Goal: Find contact information: Find contact information

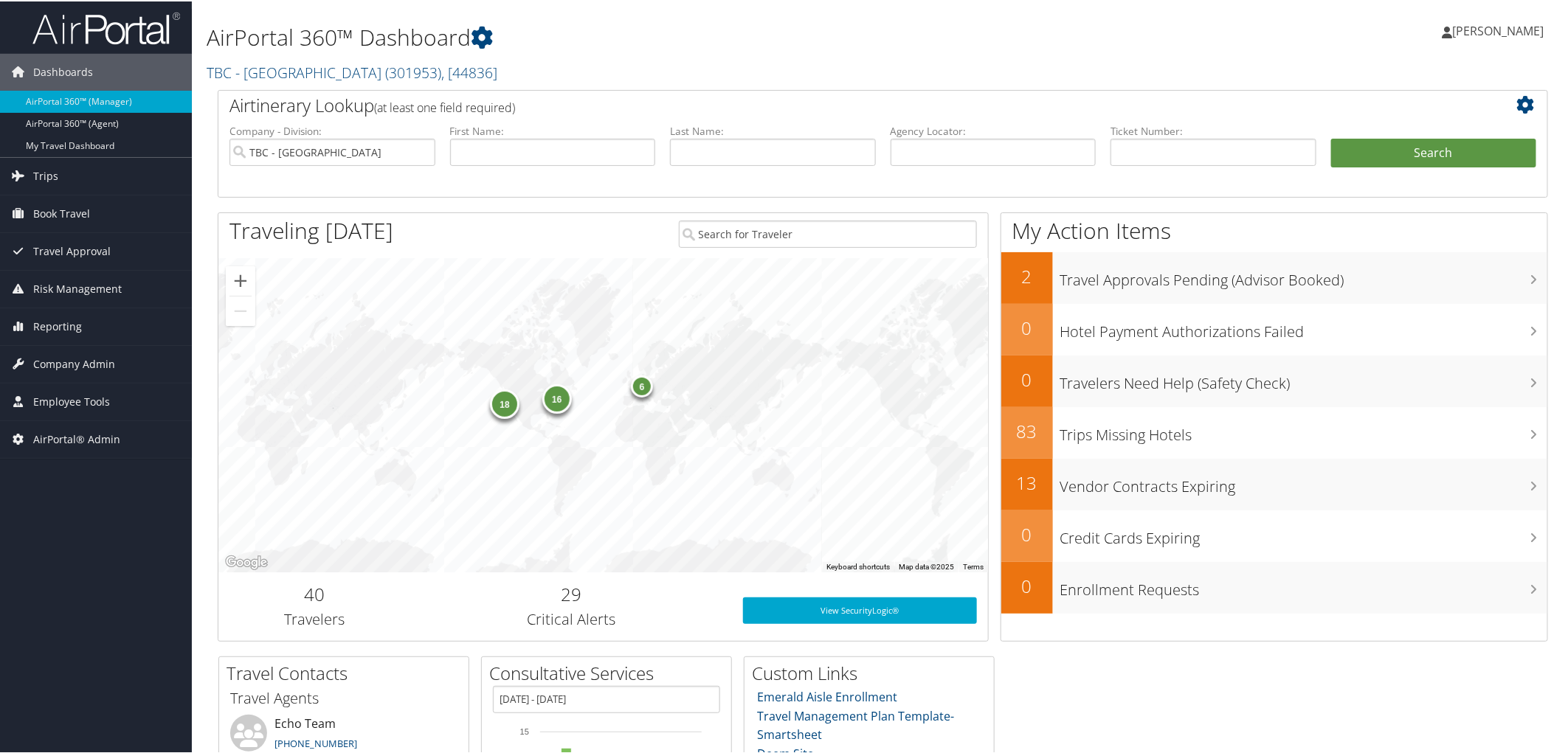
click at [683, 103] on h2 "Airtinerary Lookup (at least one field required)" at bounding box center [827, 104] width 1196 height 25
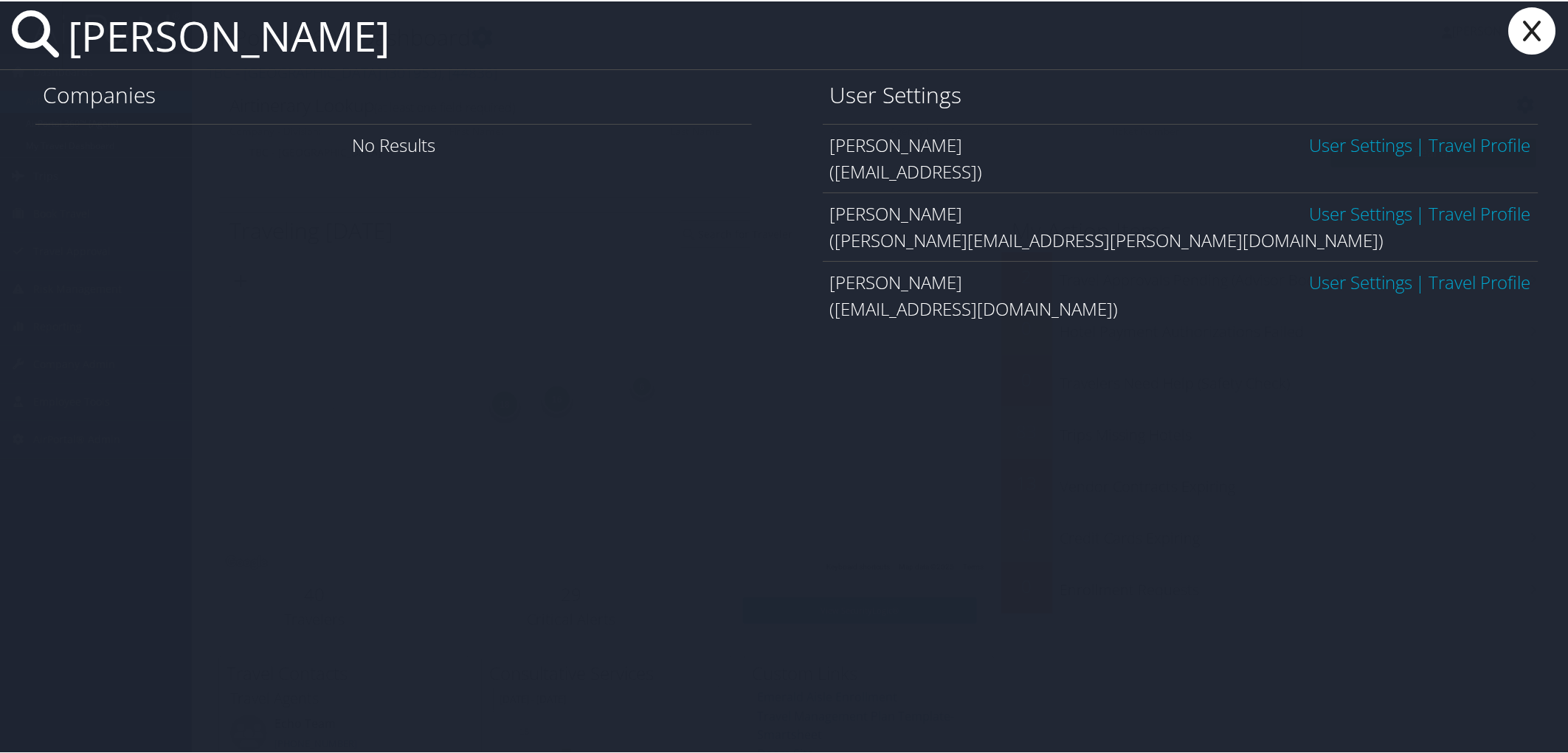
type input "kristen butler"
click at [1309, 221] on link "User Settings" at bounding box center [1360, 212] width 103 height 24
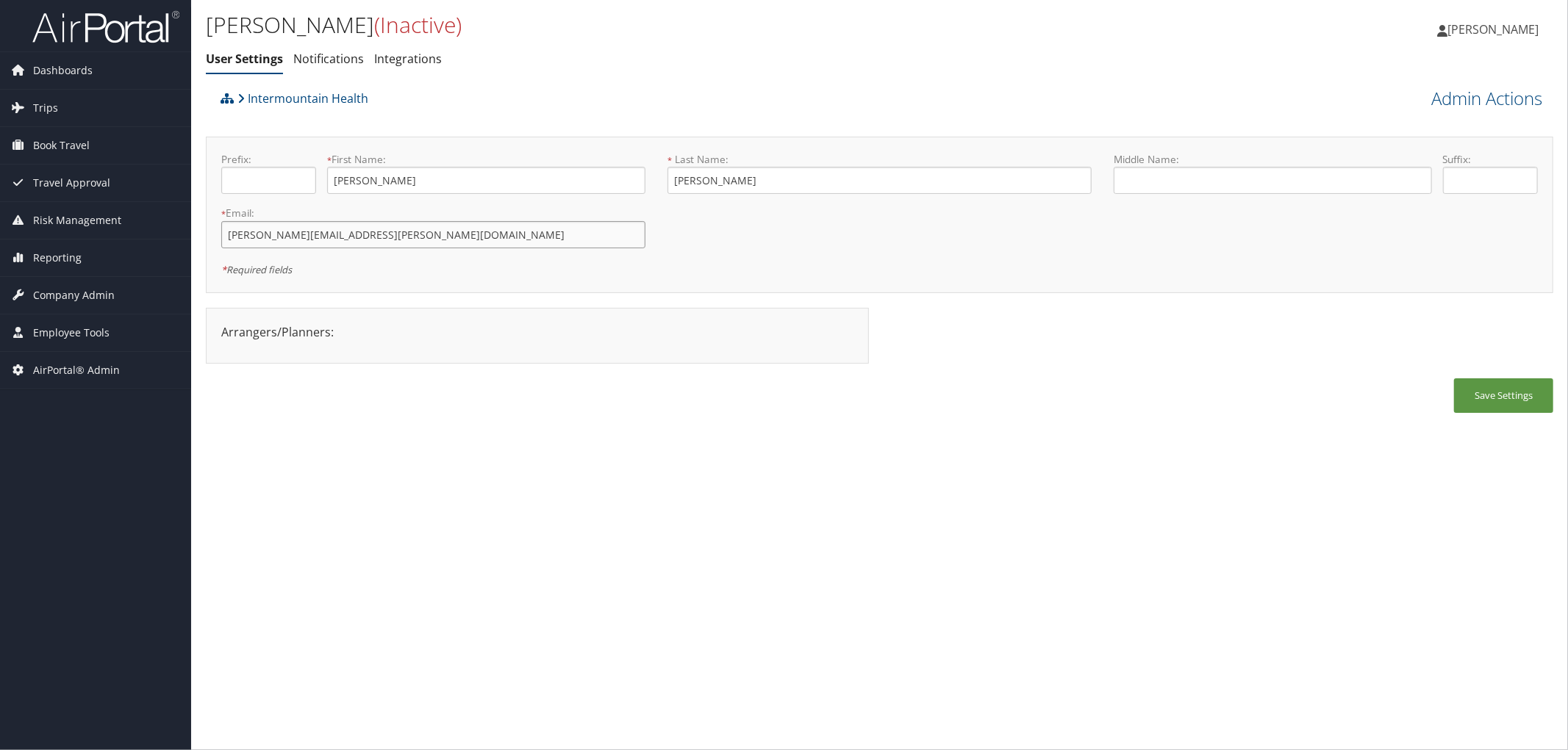
drag, startPoint x: 353, startPoint y: 239, endPoint x: 215, endPoint y: 237, distance: 138.0
click at [215, 237] on div "* Email: kristen.butler@imail.org This field is required" at bounding box center [433, 232] width 446 height 53
click at [485, 111] on div "Intermountain Health" at bounding box center [711, 103] width 988 height 40
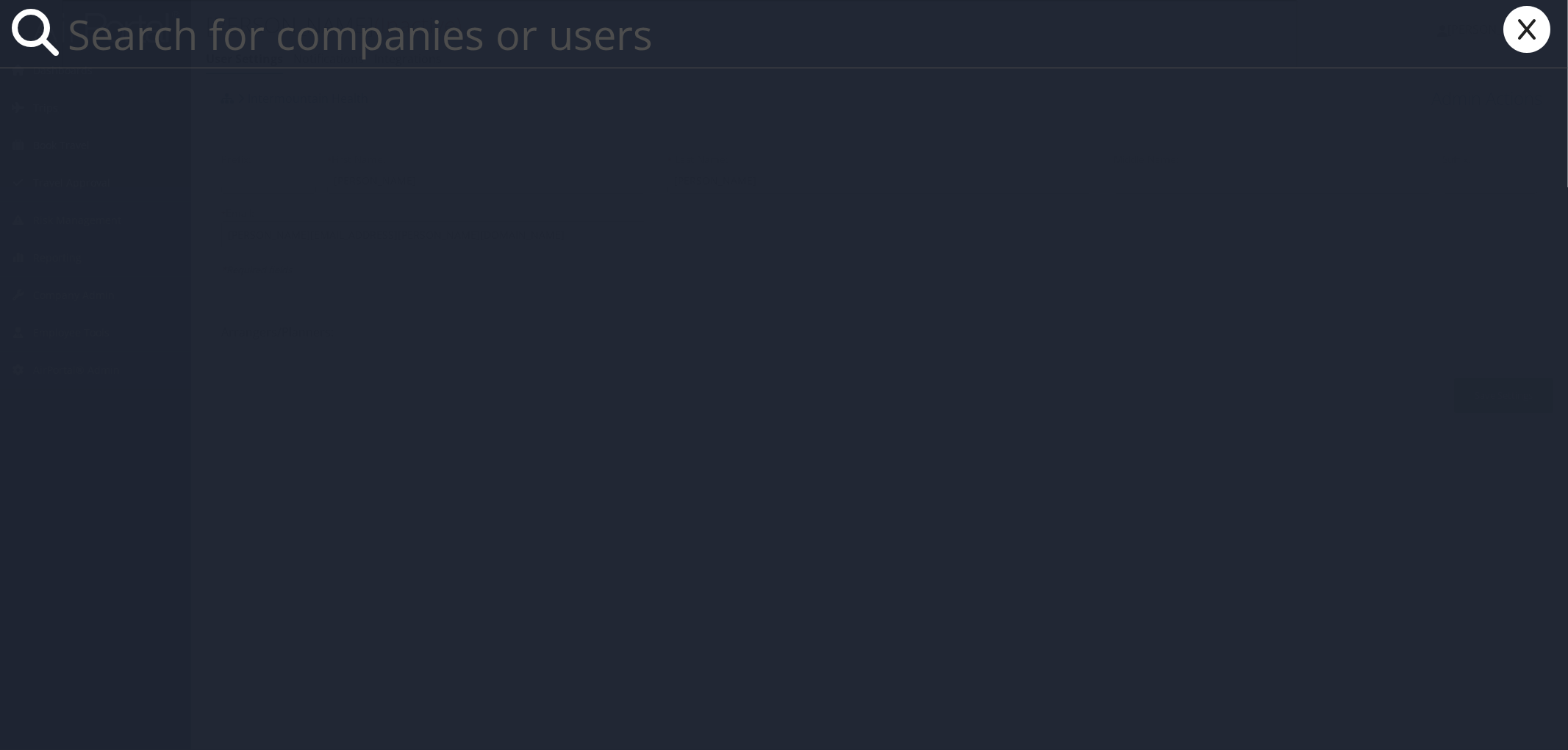
paste input "gjain@healthequity.com"
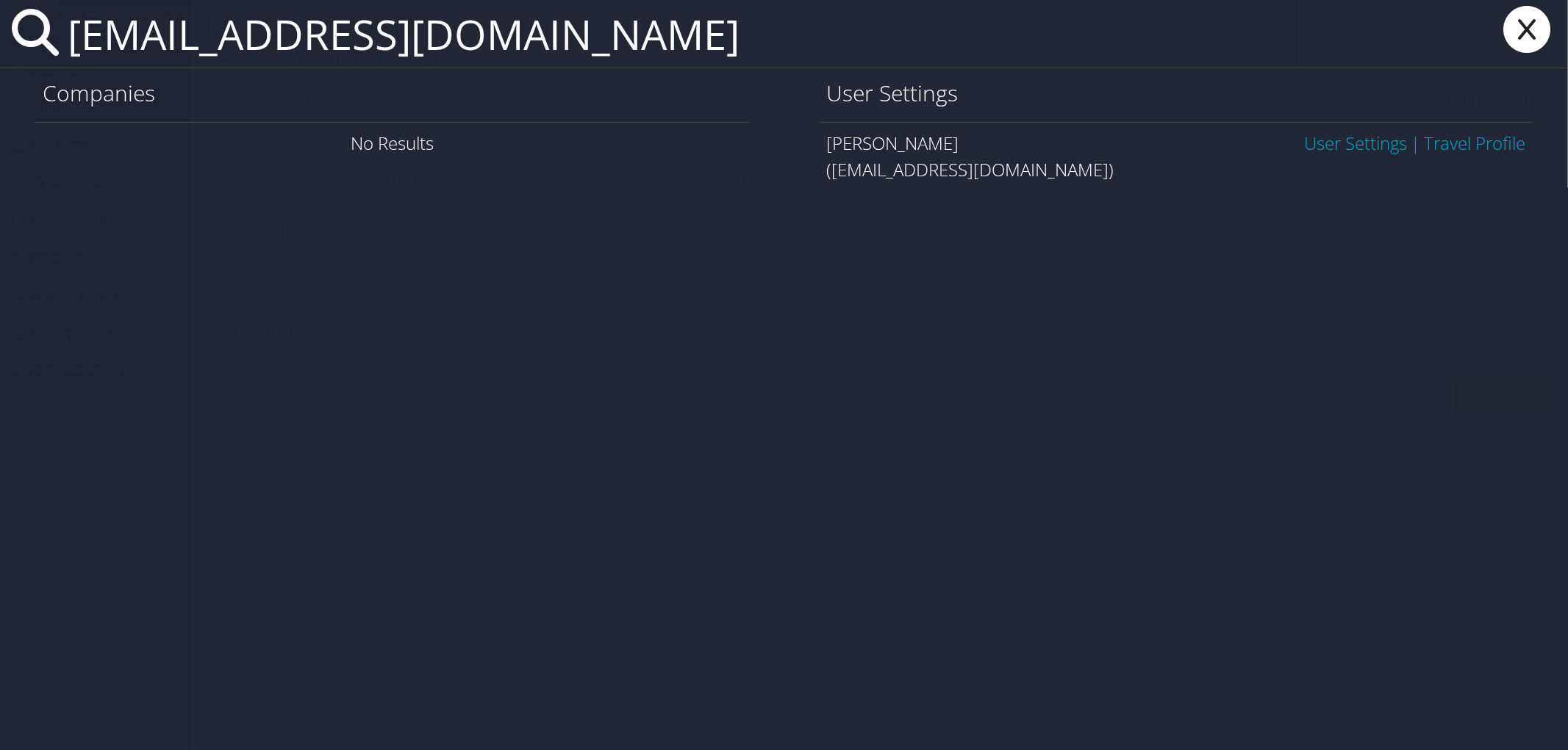
type input "gjain@healthequity.com"
click at [1364, 134] on link "User Settings" at bounding box center [1355, 143] width 103 height 24
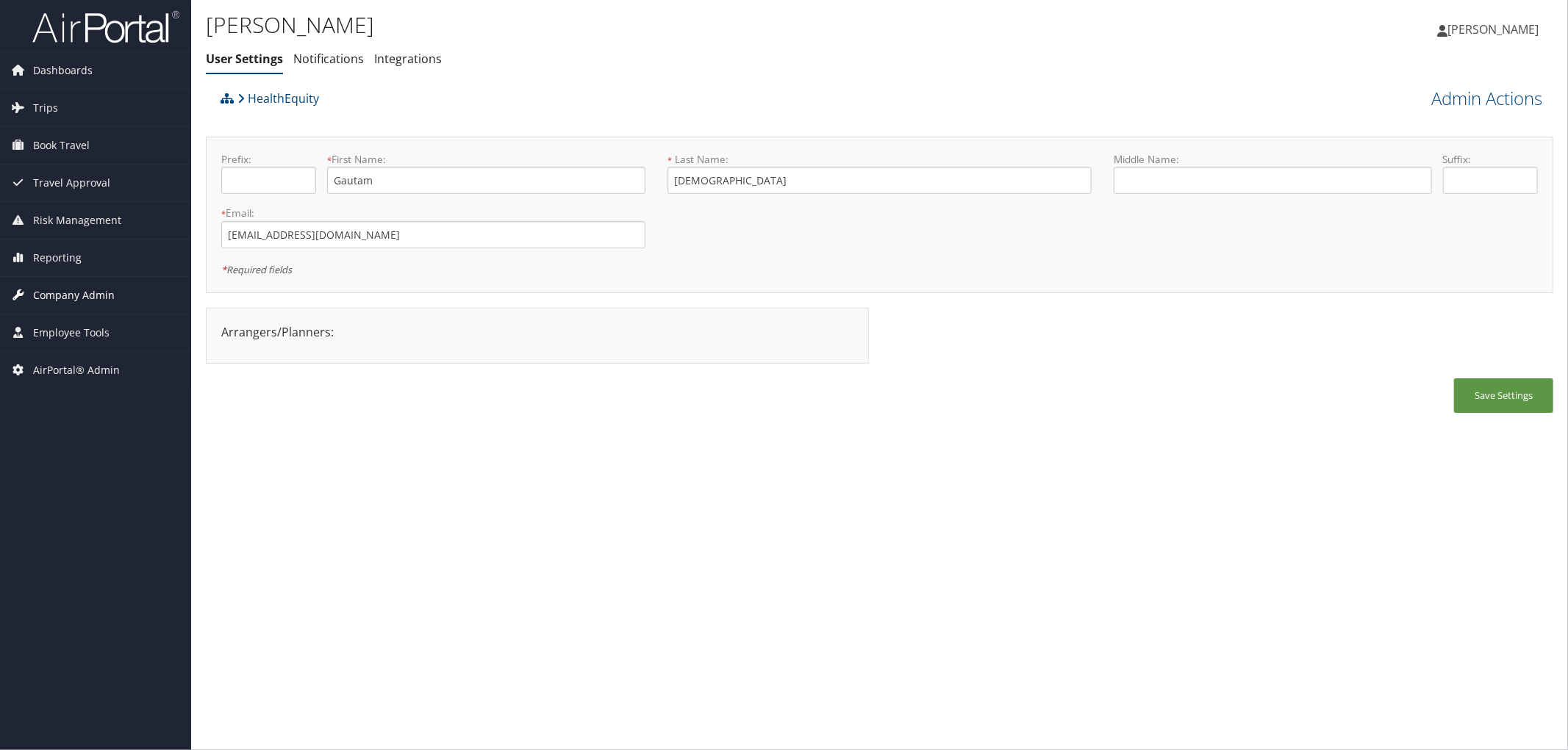
click at [112, 304] on span "Company Admin" at bounding box center [74, 294] width 81 height 36
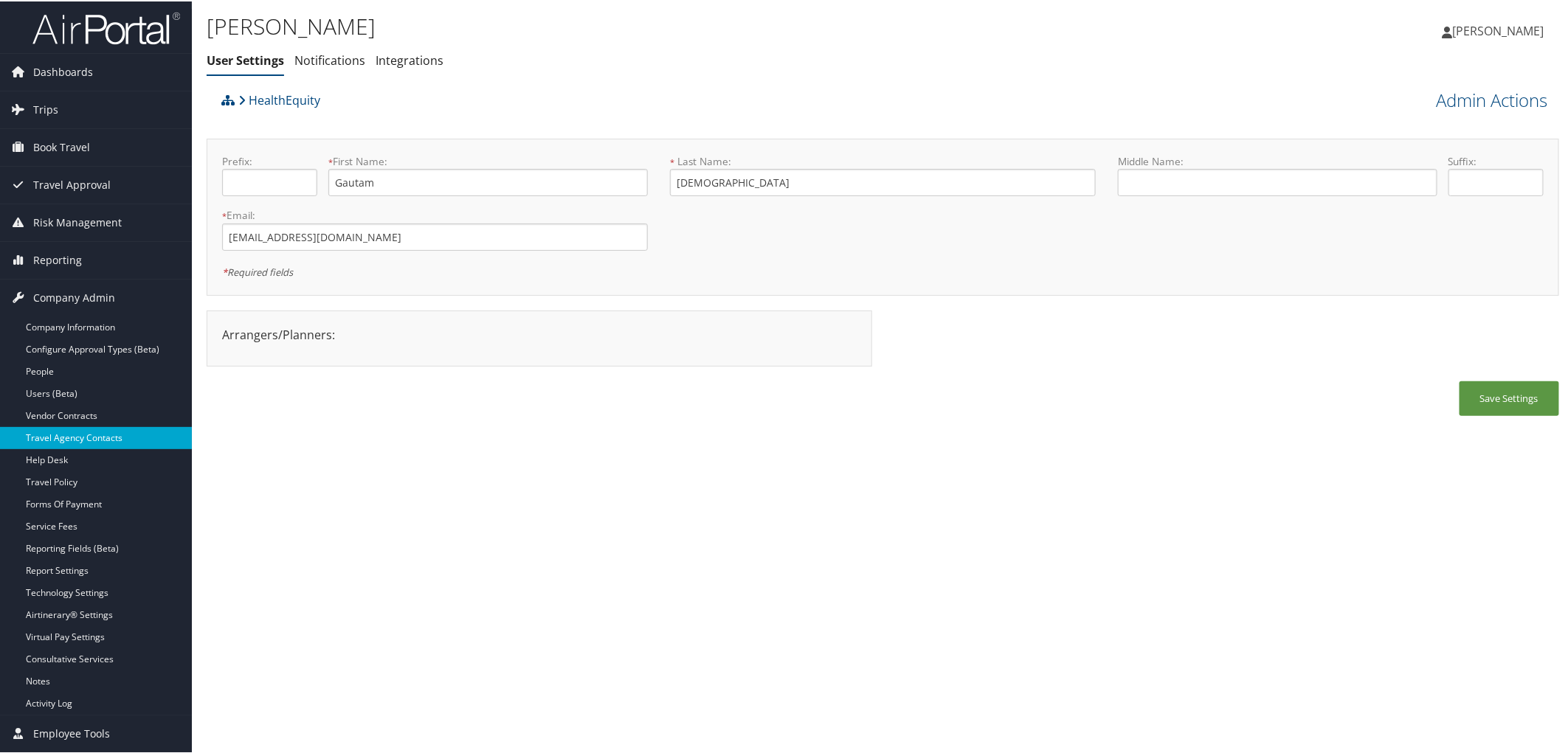
click at [100, 436] on link "Travel Agency Contacts" at bounding box center [96, 436] width 192 height 22
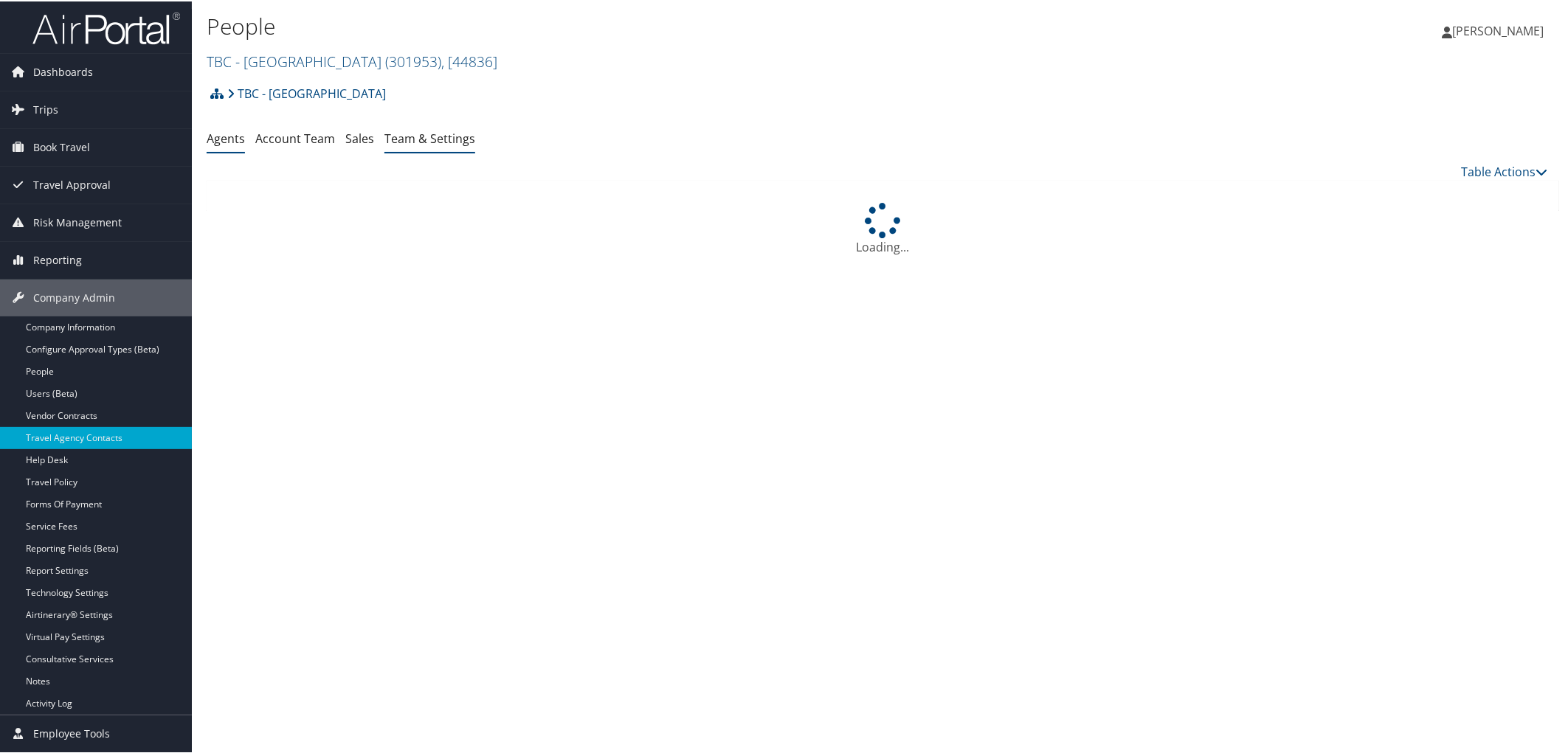
click at [436, 137] on link "Team & Settings" at bounding box center [430, 137] width 91 height 16
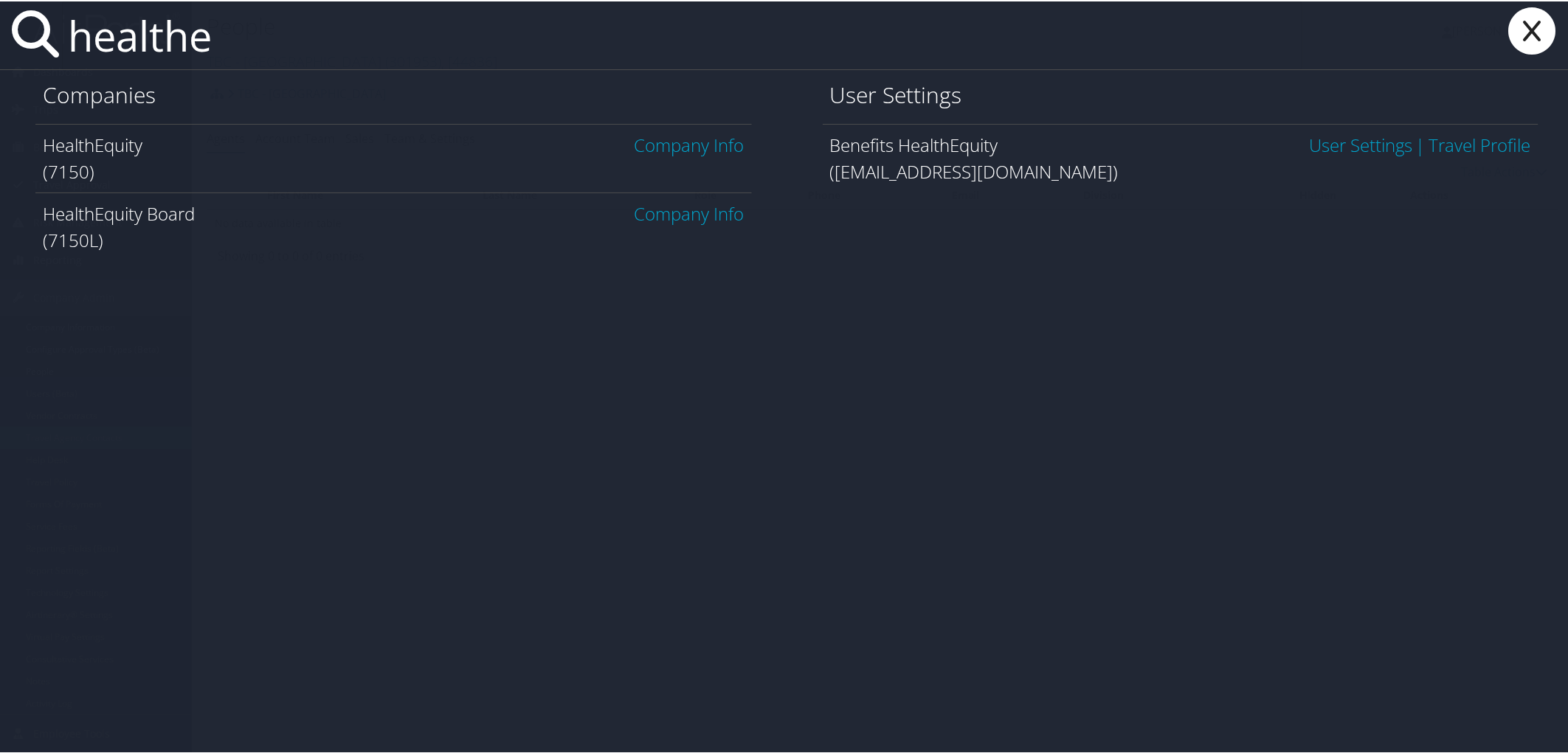
type input "healthe"
click at [662, 138] on link "Company Info" at bounding box center [689, 143] width 110 height 24
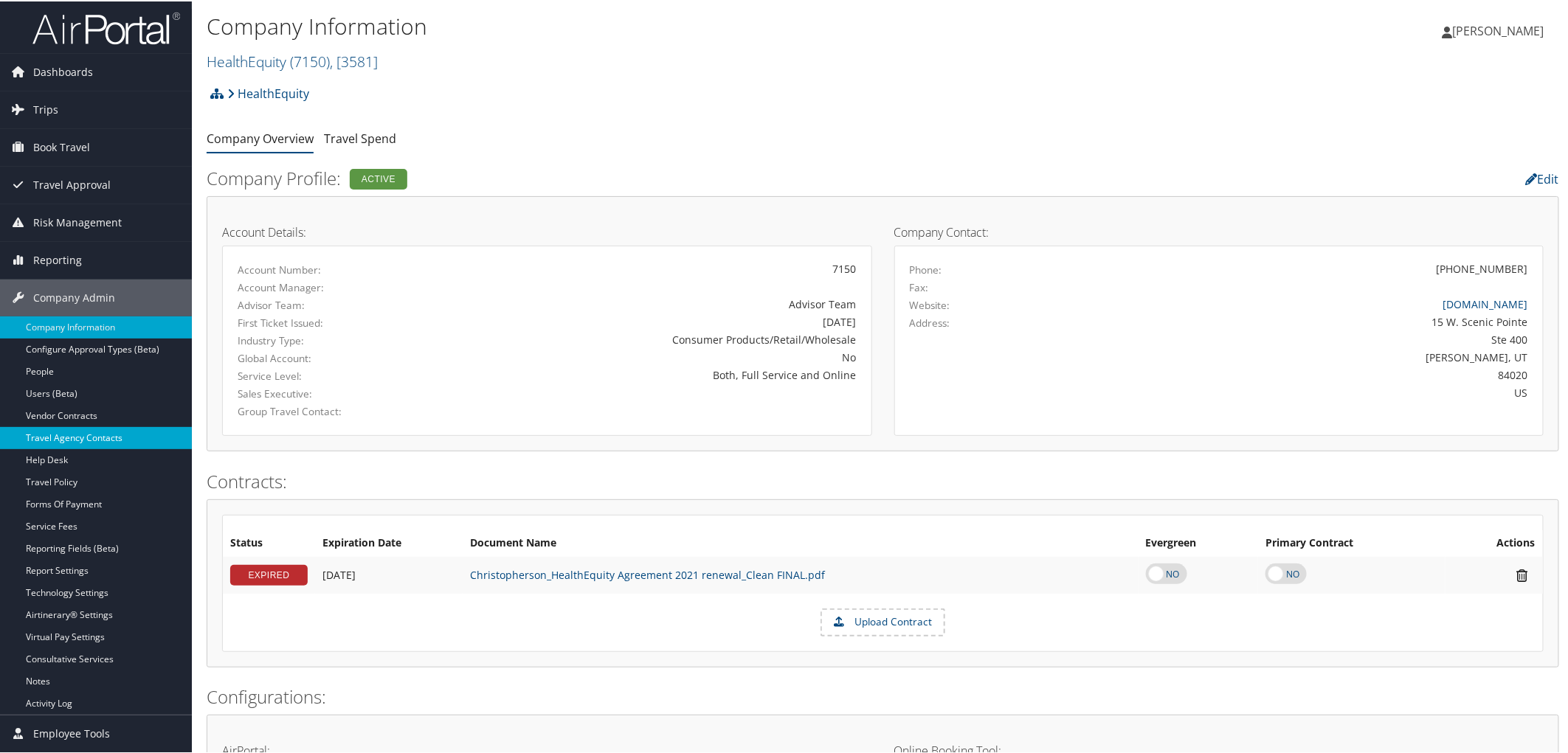
click at [106, 438] on link "Travel Agency Contacts" at bounding box center [96, 436] width 192 height 22
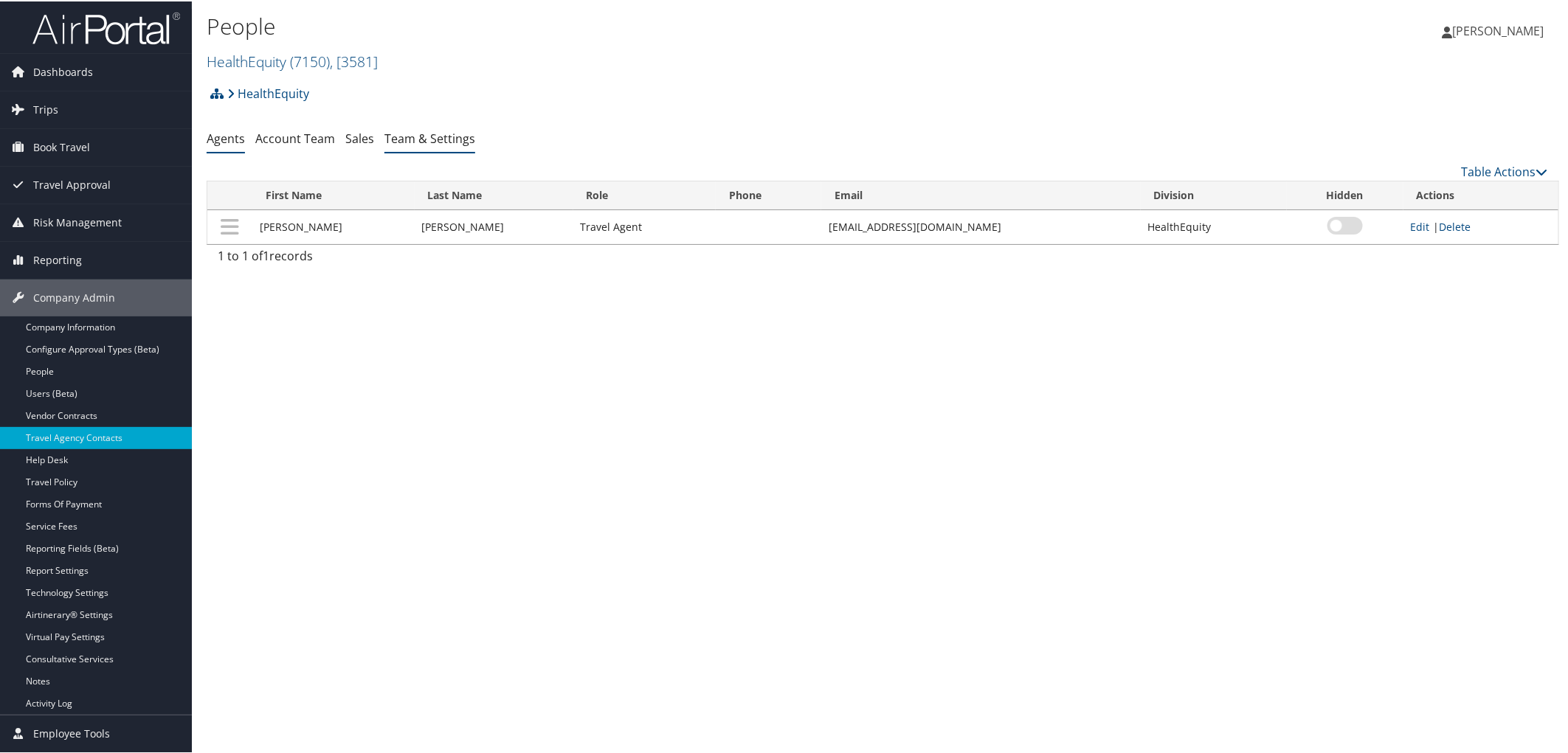
click at [433, 138] on link "Team & Settings" at bounding box center [430, 137] width 91 height 16
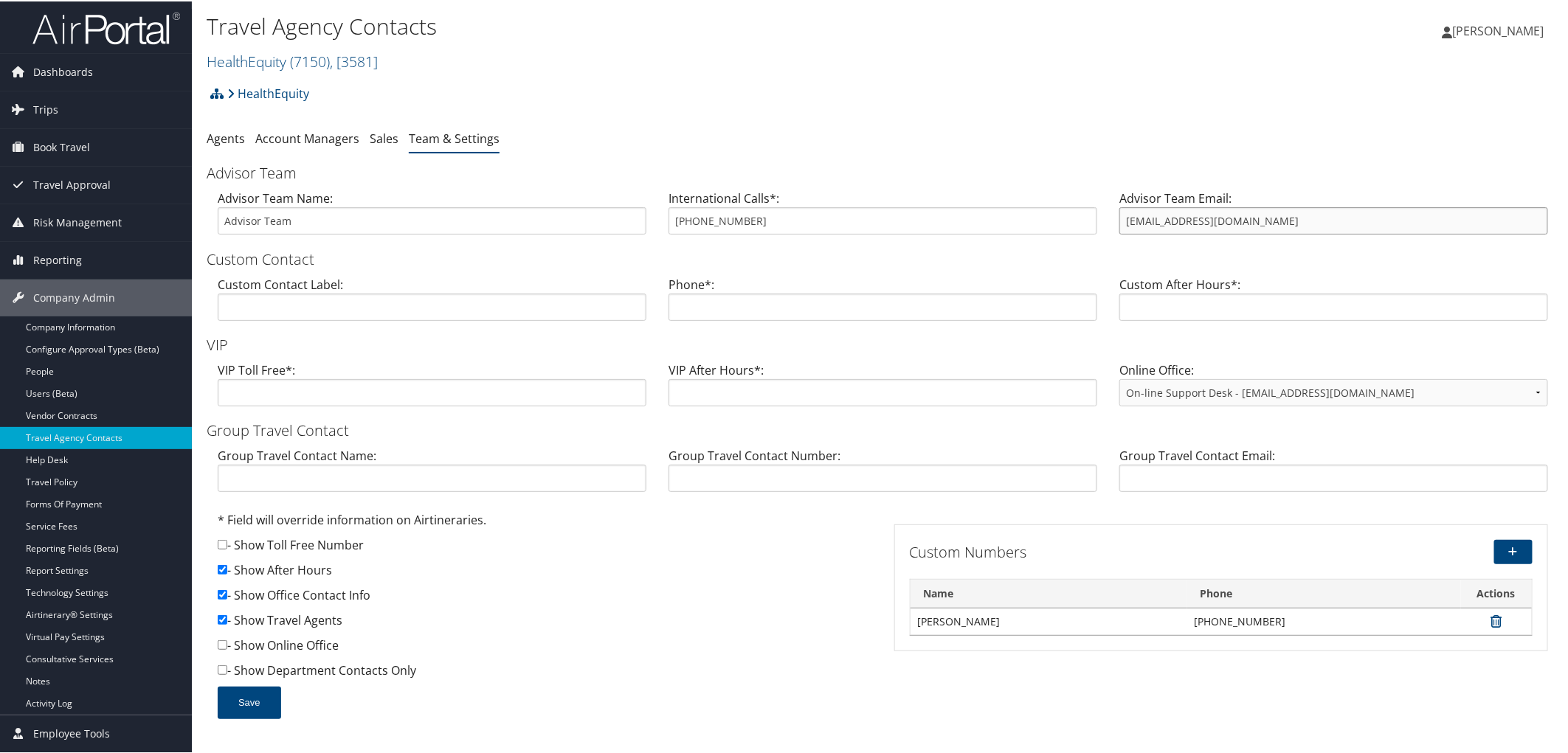
drag, startPoint x: 1258, startPoint y: 222, endPoint x: 1103, endPoint y: 224, distance: 155.0
click at [1103, 224] on div "Advisor Team Name: Advisor Team International Calls*: [PHONE_NUMBER] Advisor Te…" at bounding box center [882, 216] width 1352 height 57
click at [669, 86] on div "HealthEquity Account Structure HealthEquity (7150) ACTIVE Create Child × Create…" at bounding box center [882, 97] width 1352 height 40
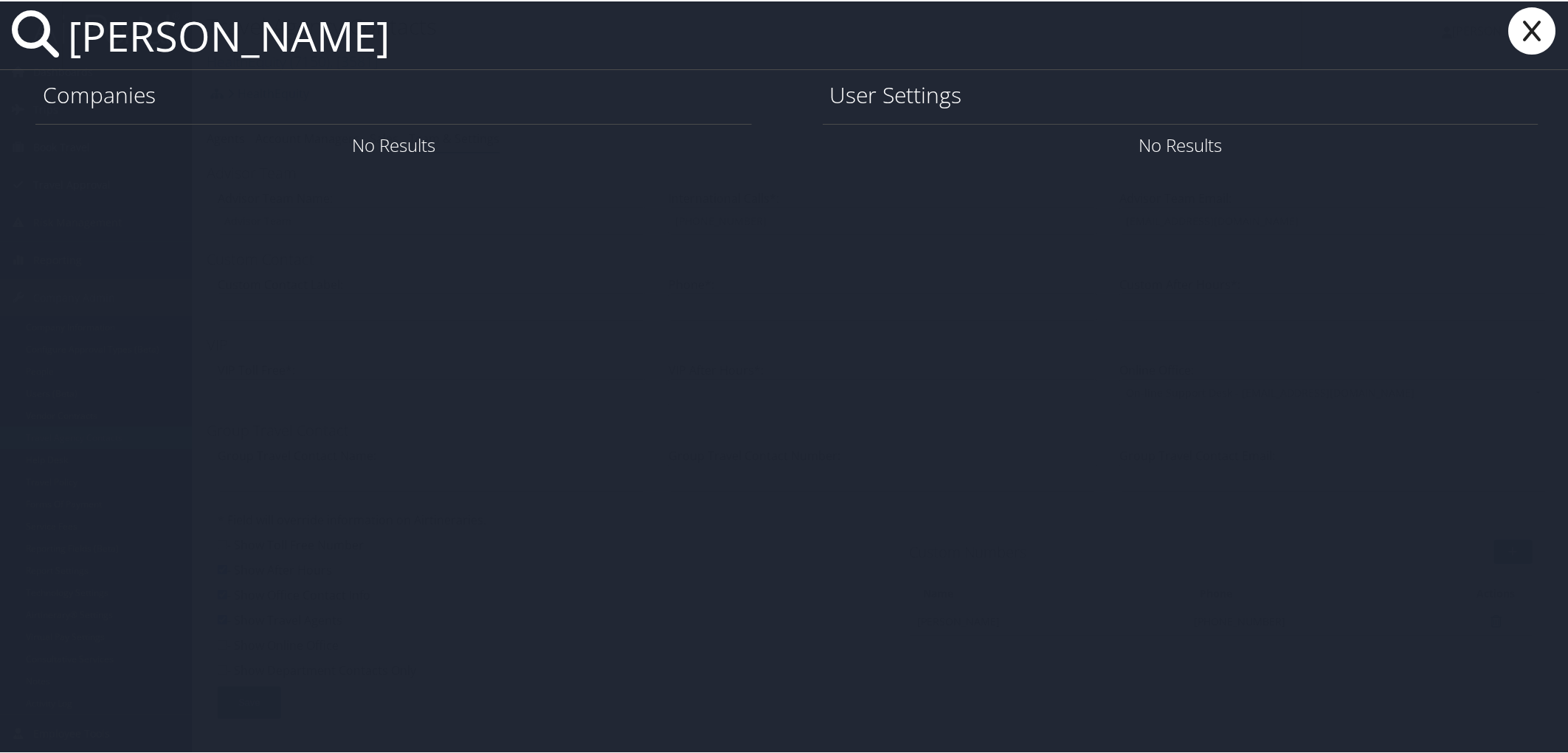
type input "kristen butler"
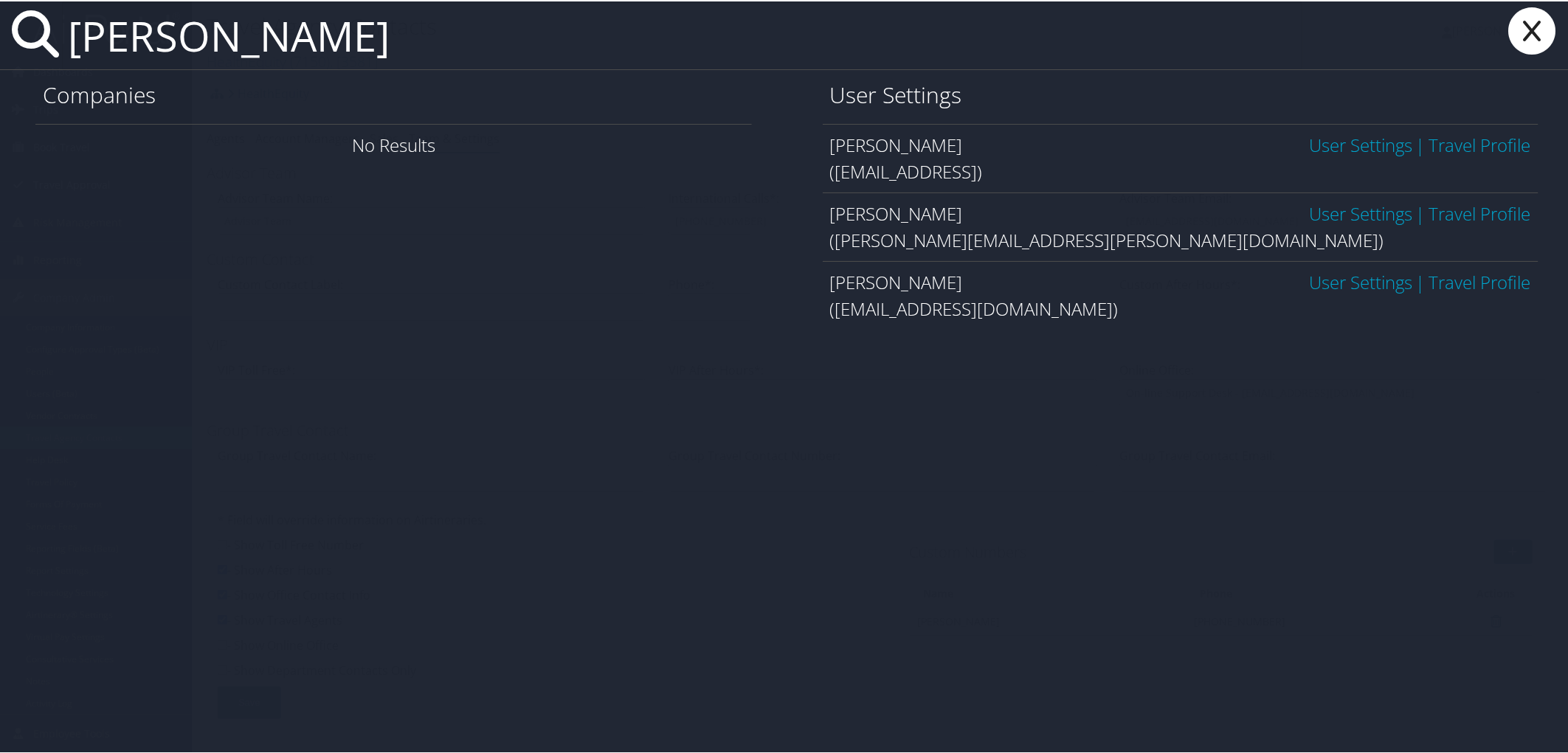
click at [1362, 207] on link "User Settings" at bounding box center [1360, 212] width 103 height 24
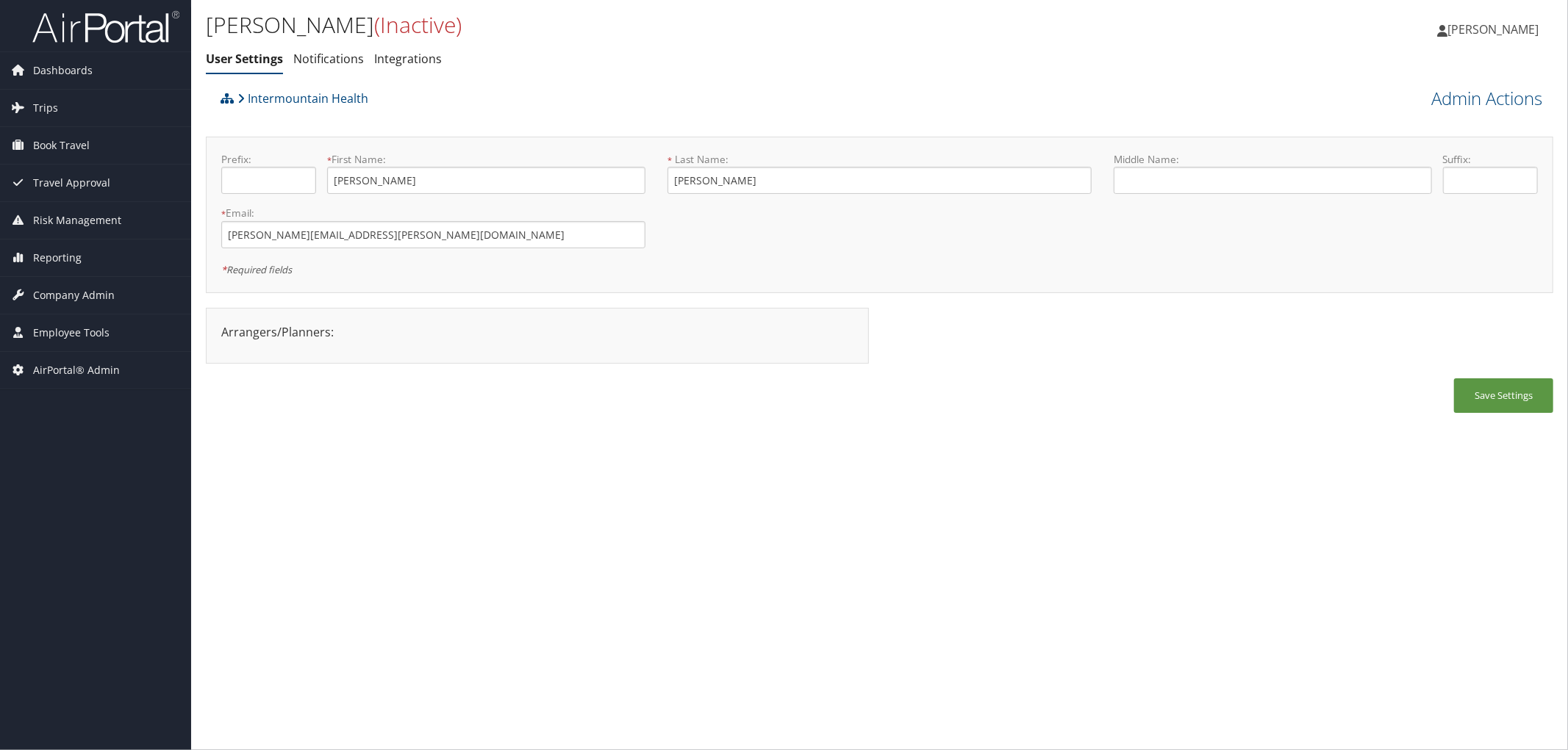
click at [553, 64] on ul "User Settings Notifications Integrations" at bounding box center [654, 60] width 898 height 26
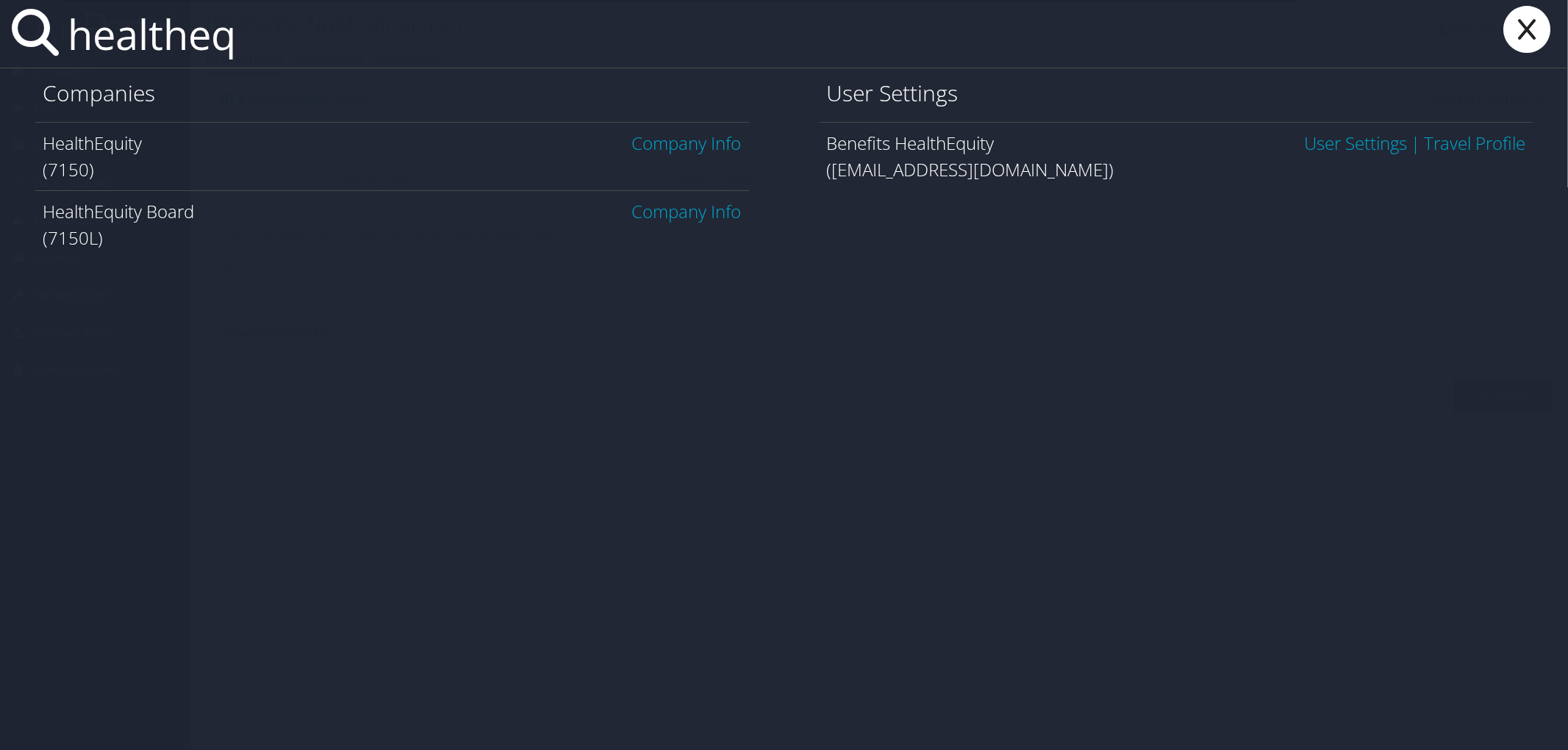
type input "healtheq"
click at [697, 142] on link "Company Info" at bounding box center [686, 143] width 109 height 24
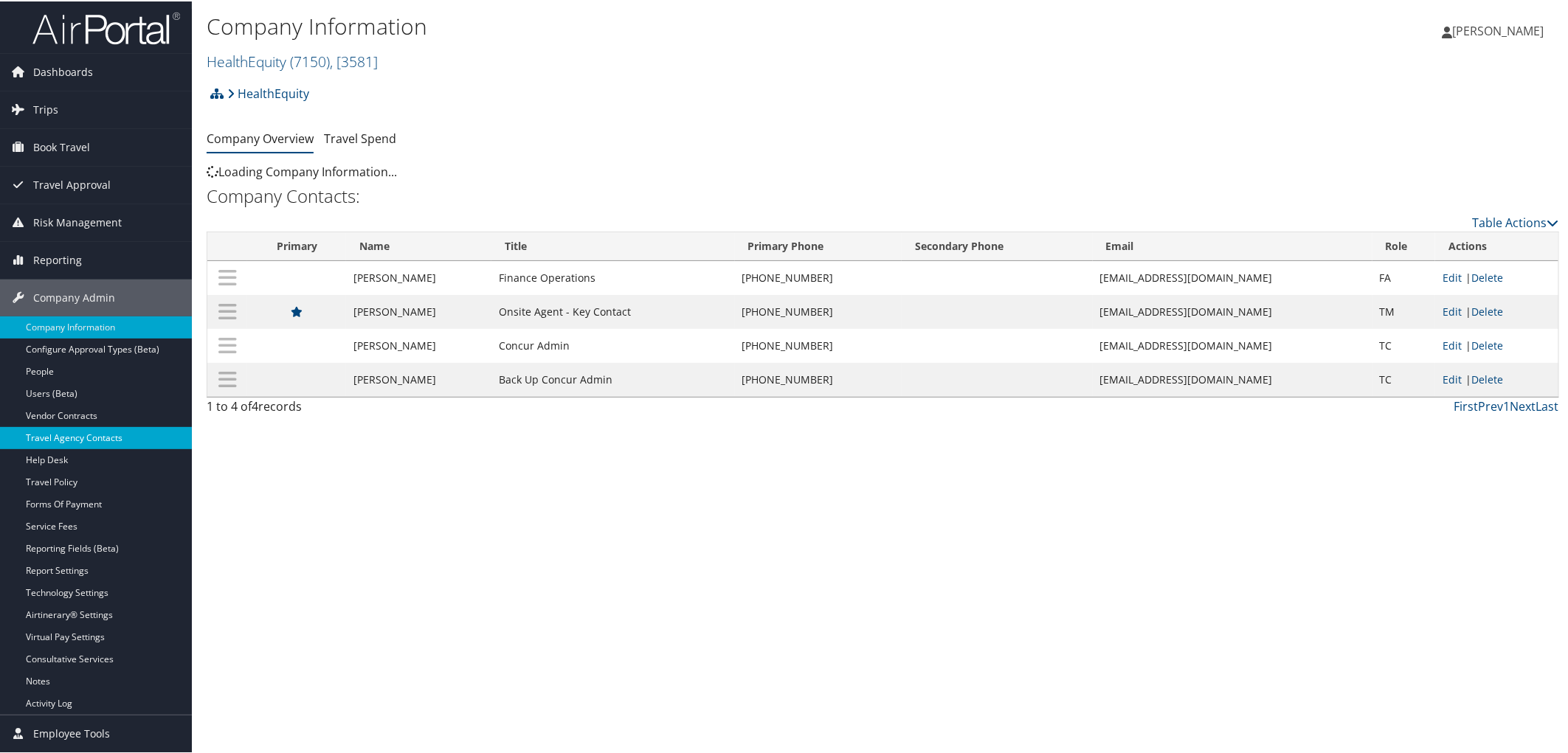
click at [113, 440] on link "Travel Agency Contacts" at bounding box center [96, 436] width 192 height 22
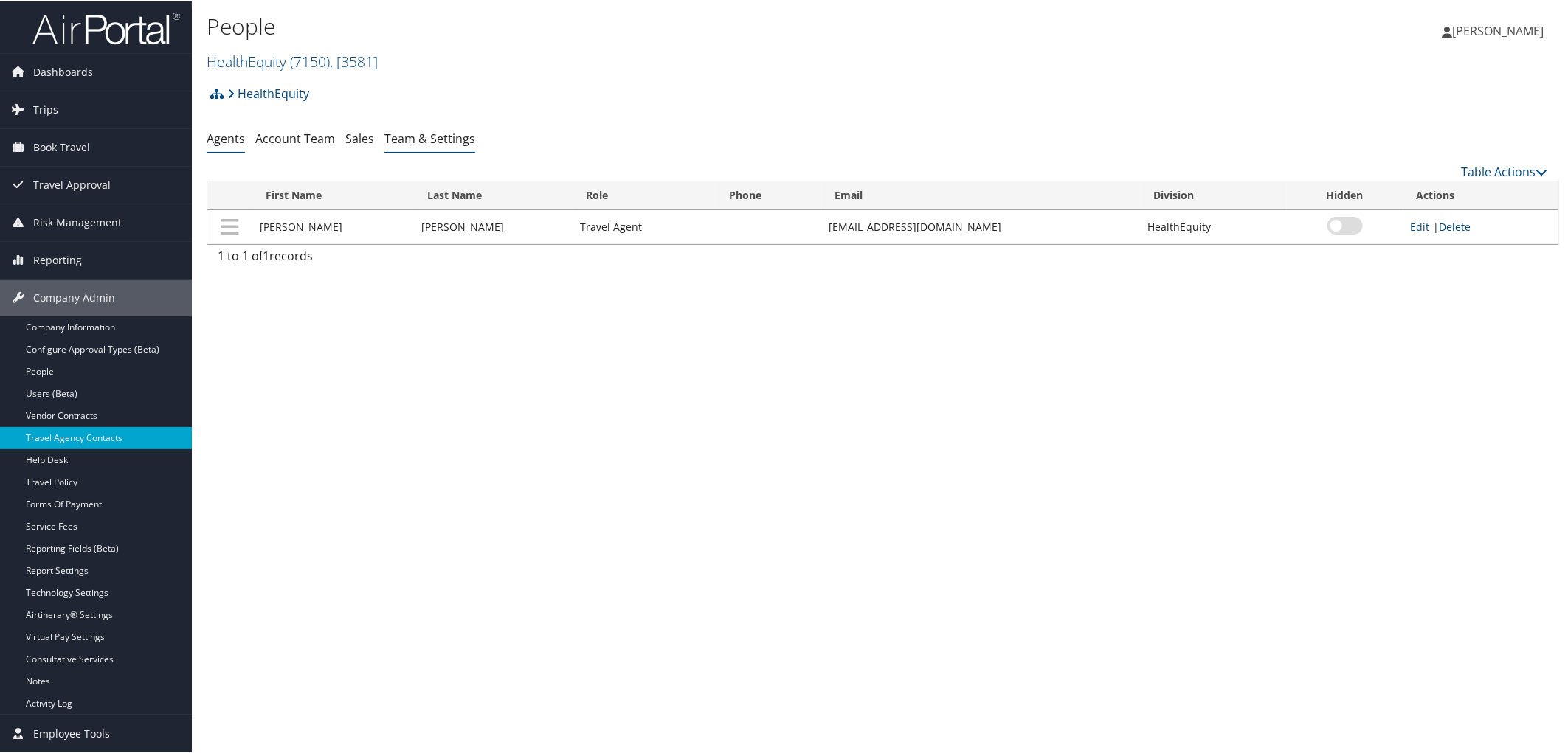
click at [435, 135] on link "Team & Settings" at bounding box center [430, 137] width 91 height 16
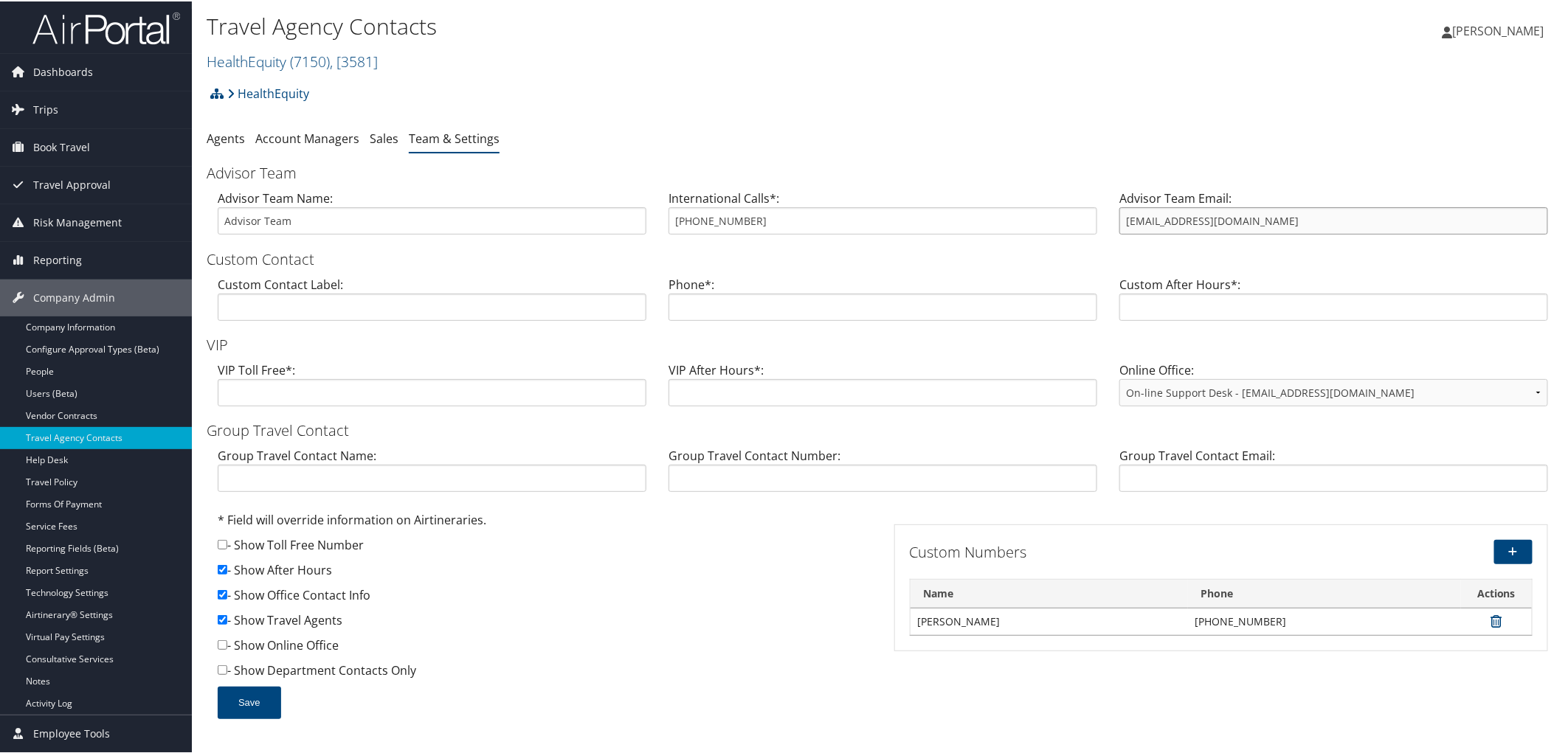
drag, startPoint x: 1256, startPoint y: 221, endPoint x: 1103, endPoint y: 217, distance: 153.1
click at [1103, 217] on div "Advisor Team Name: Advisor Team International Calls*: 801-508-3378 Advisor Team…" at bounding box center [882, 216] width 1352 height 57
drag, startPoint x: 743, startPoint y: 220, endPoint x: 631, endPoint y: 212, distance: 112.3
click at [631, 212] on div "Advisor Team Name: Advisor Team International Calls*: 801-508-3378 Advisor Team…" at bounding box center [882, 216] width 1352 height 57
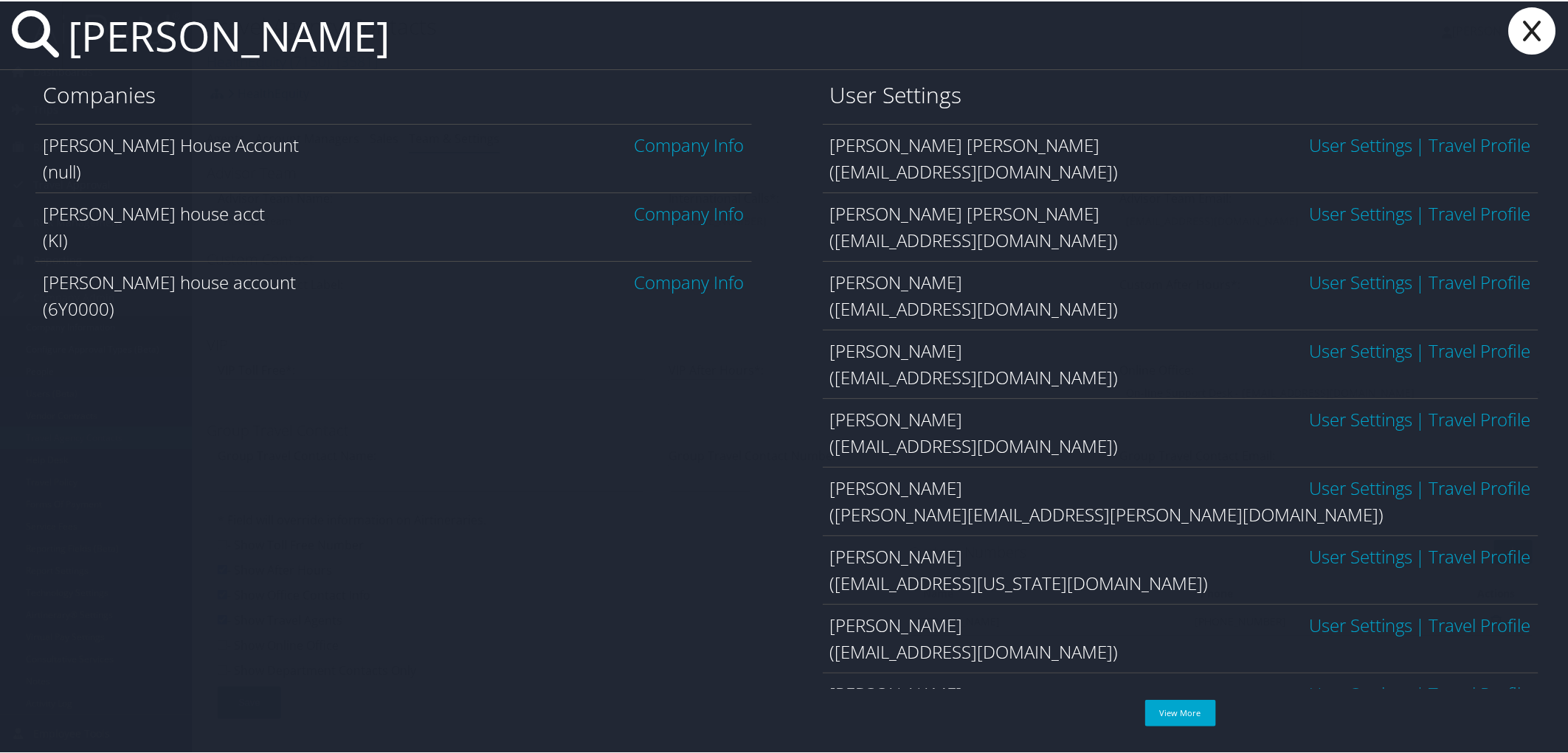
click at [222, 40] on input "kirsten" at bounding box center [682, 33] width 1240 height 68
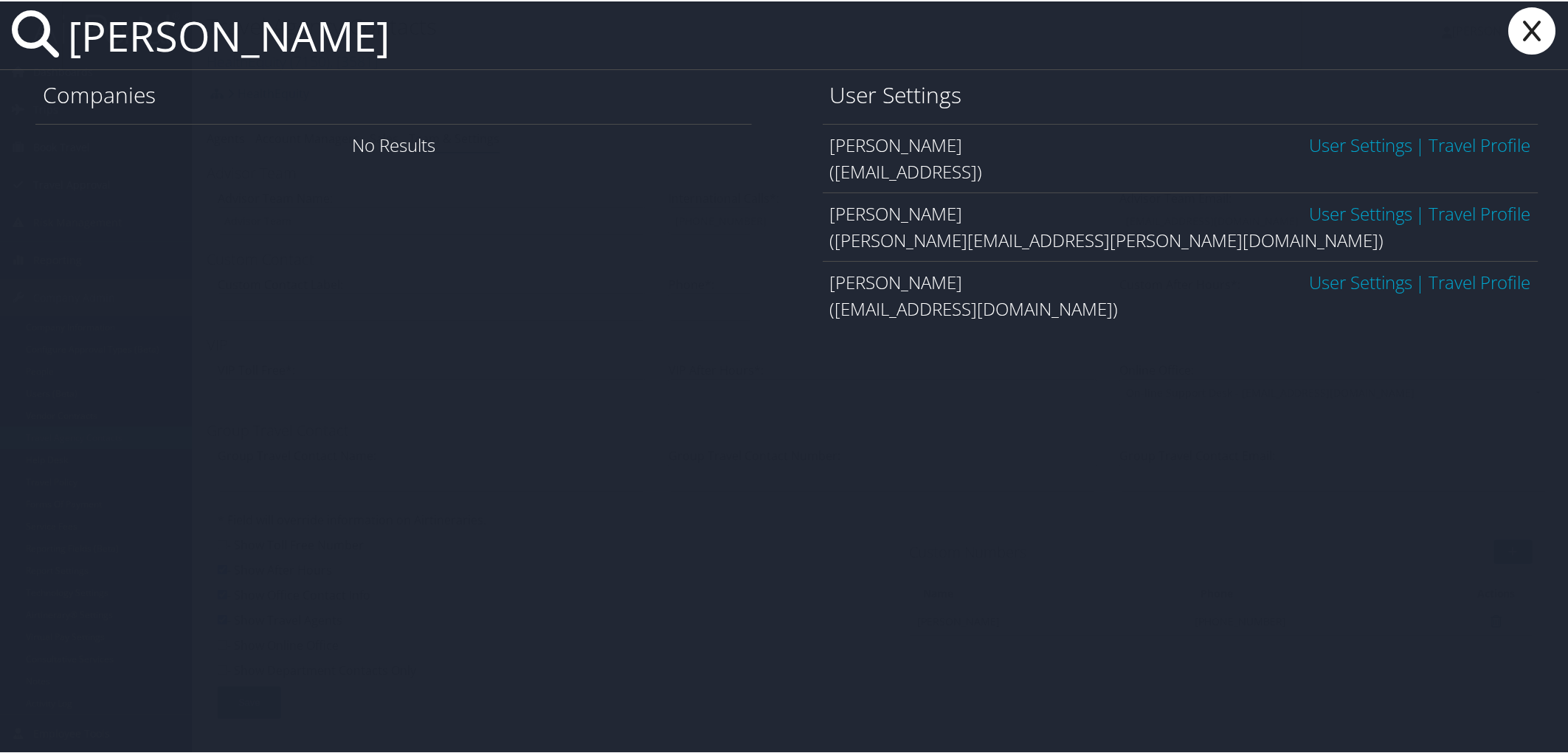
type input "kristen butler"
click at [1362, 209] on link "User Settings" at bounding box center [1360, 212] width 103 height 24
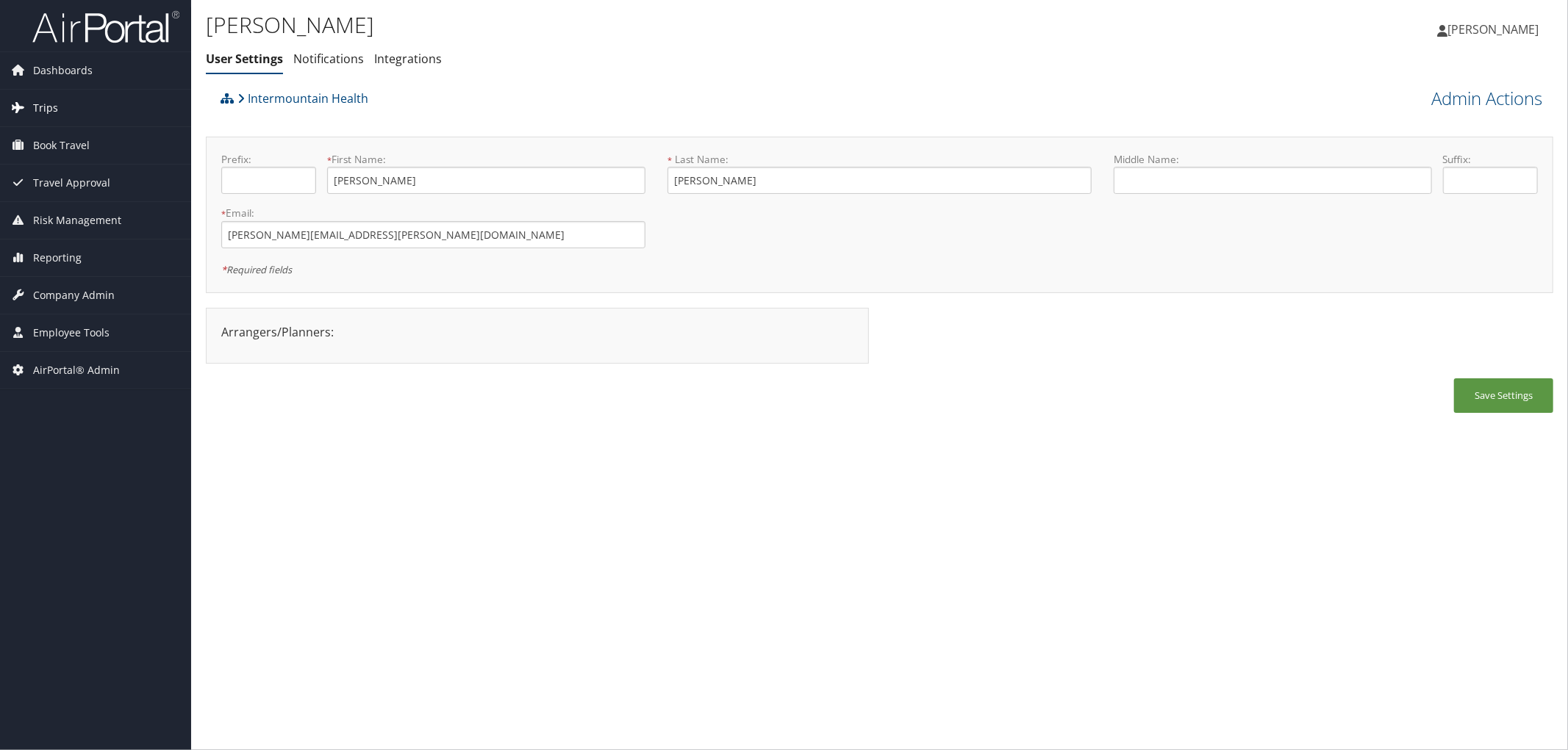
click at [41, 106] on span "Trips" at bounding box center [46, 108] width 25 height 36
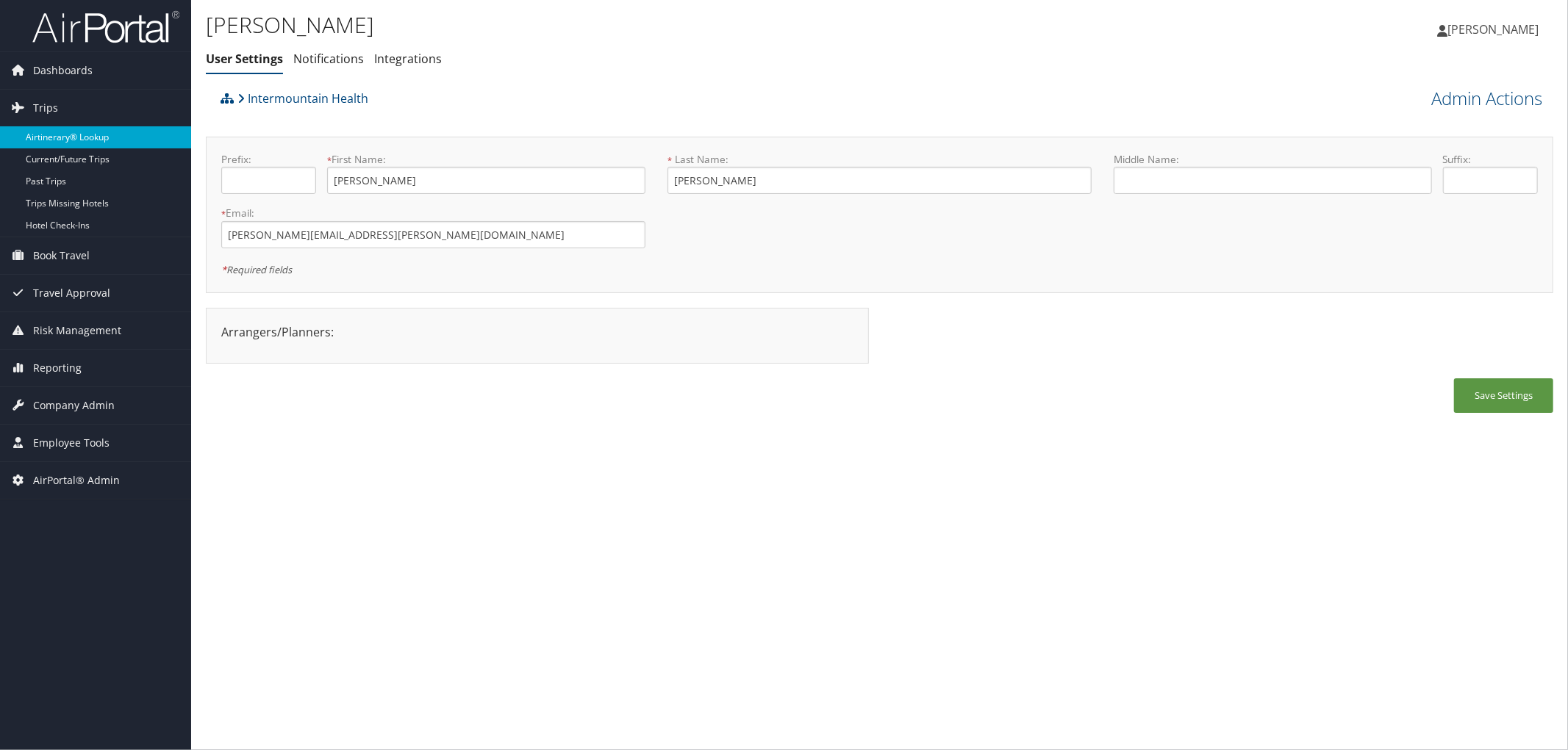
click at [98, 135] on link "Airtinerary® Lookup" at bounding box center [95, 137] width 191 height 22
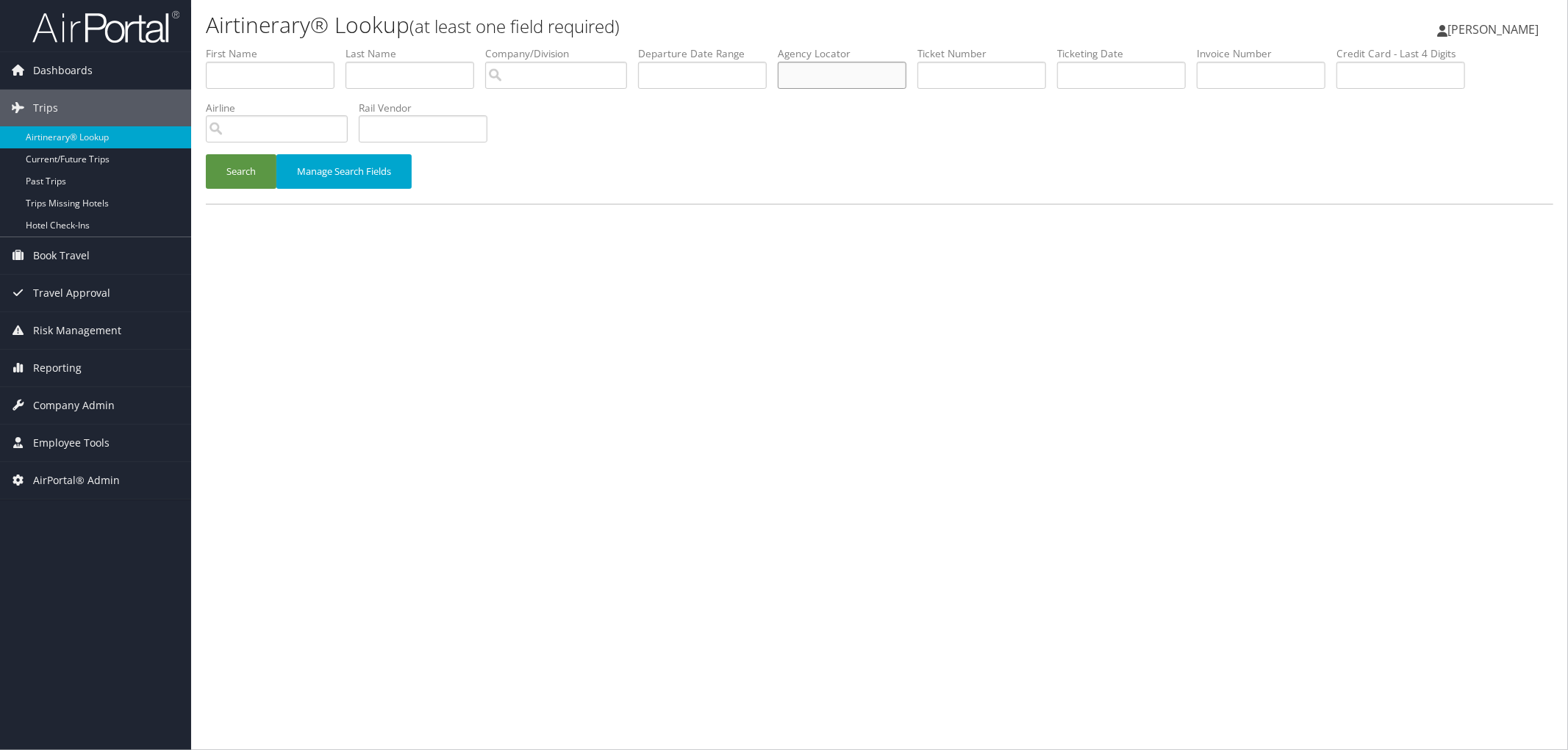
click at [877, 76] on input "text" at bounding box center [842, 75] width 129 height 27
paste input "DMZKLY"
type input "DMZKLY"
click at [266, 181] on button "Search" at bounding box center [240, 171] width 71 height 35
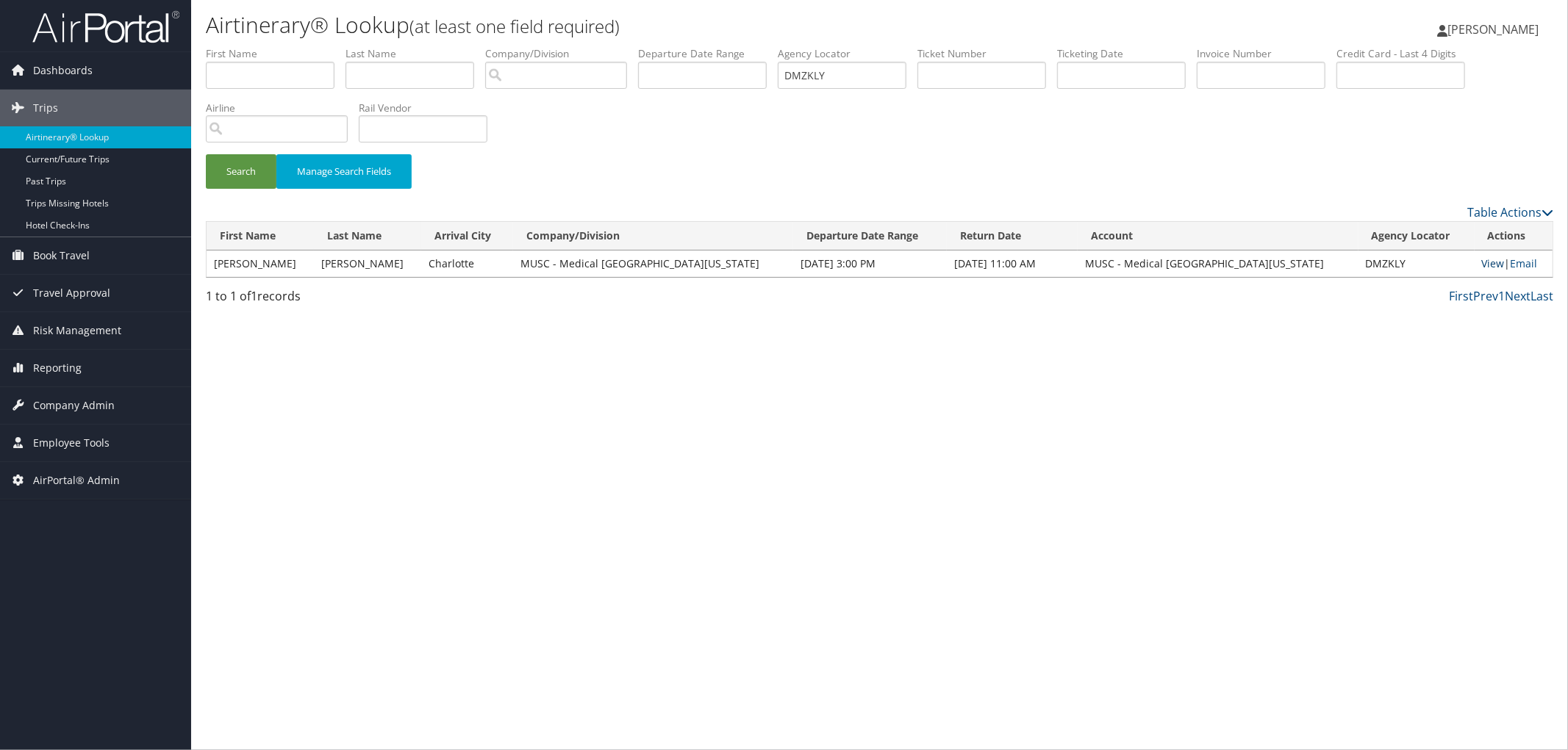
click at [1482, 268] on link "View" at bounding box center [1493, 263] width 22 height 14
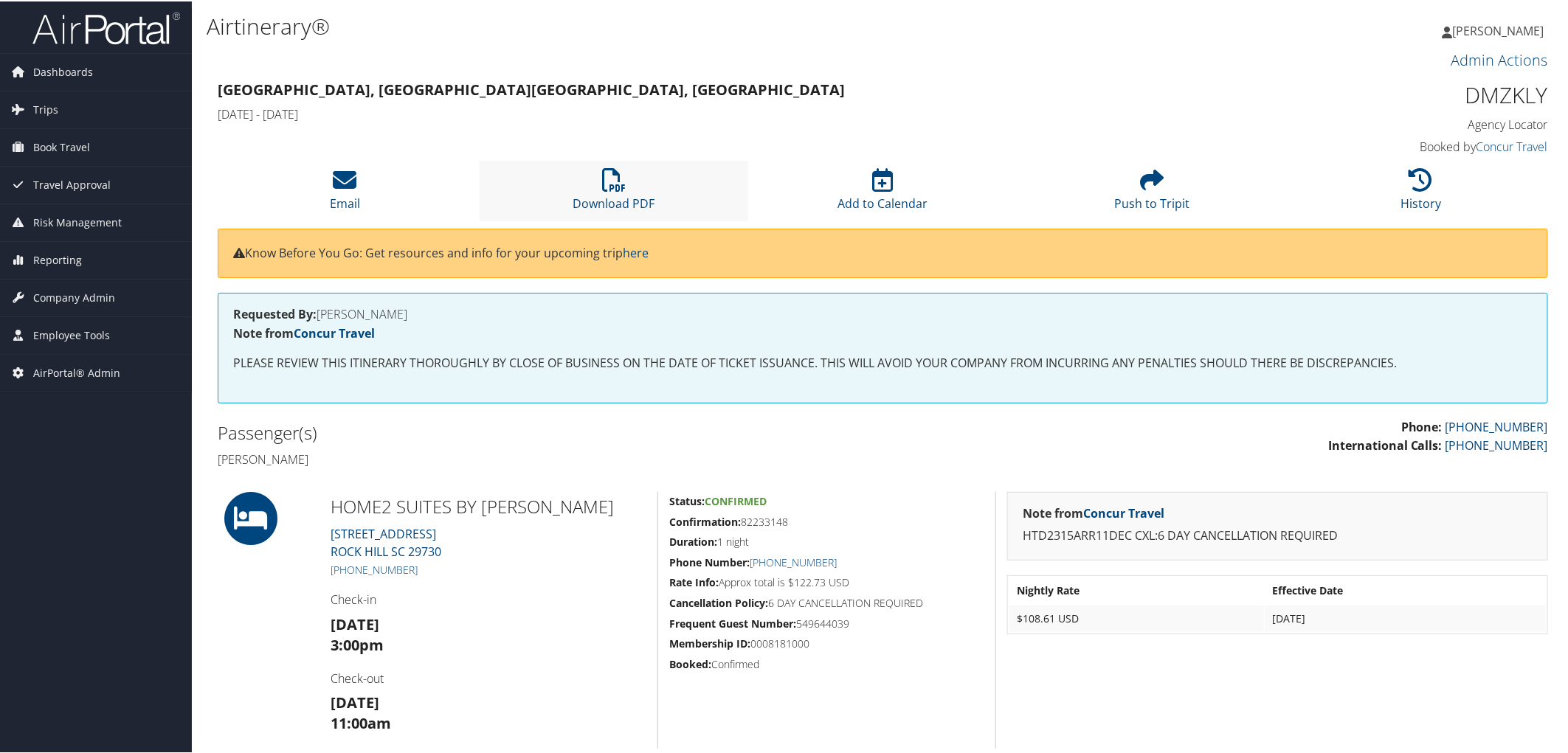
click at [627, 177] on li "Download PDF" at bounding box center [614, 189] width 269 height 60
click at [623, 180] on icon at bounding box center [614, 178] width 23 height 23
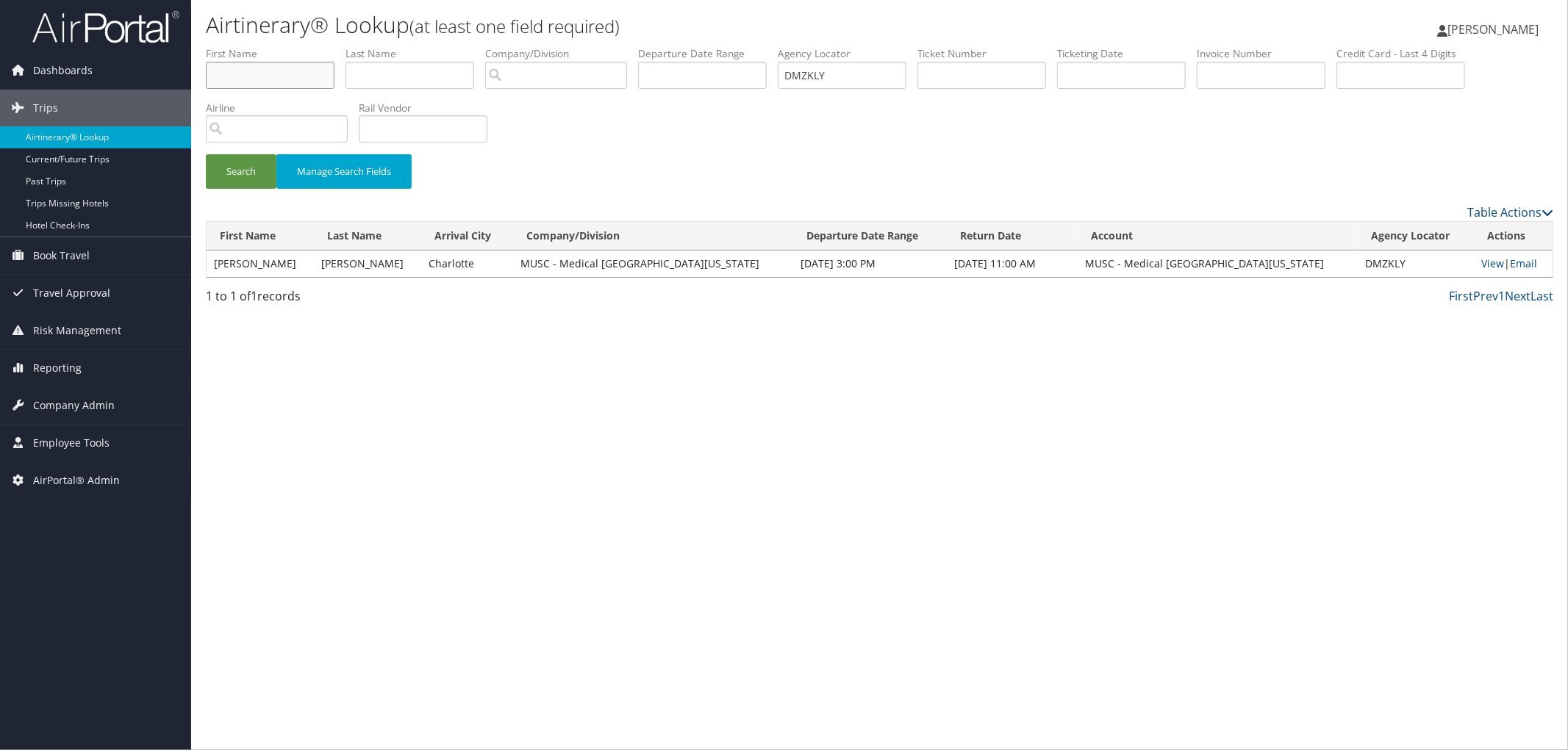
click at [282, 78] on input "text" at bounding box center [270, 75] width 129 height 27
type input "[PERSON_NAME]"
click at [205, 154] on button "Search" at bounding box center [240, 171] width 71 height 35
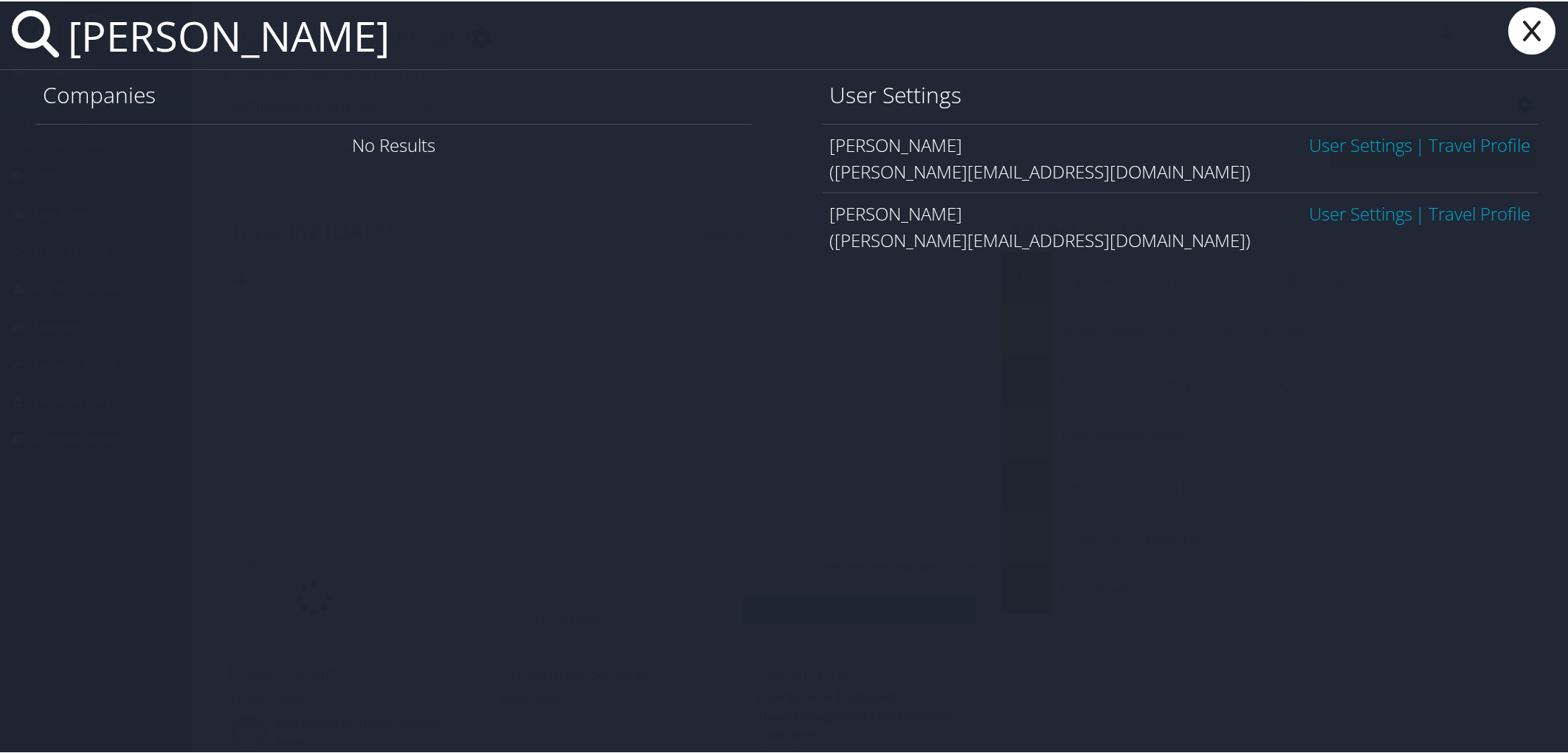
type input "t.robinson"
click at [1317, 210] on link "User Settings" at bounding box center [1360, 212] width 103 height 24
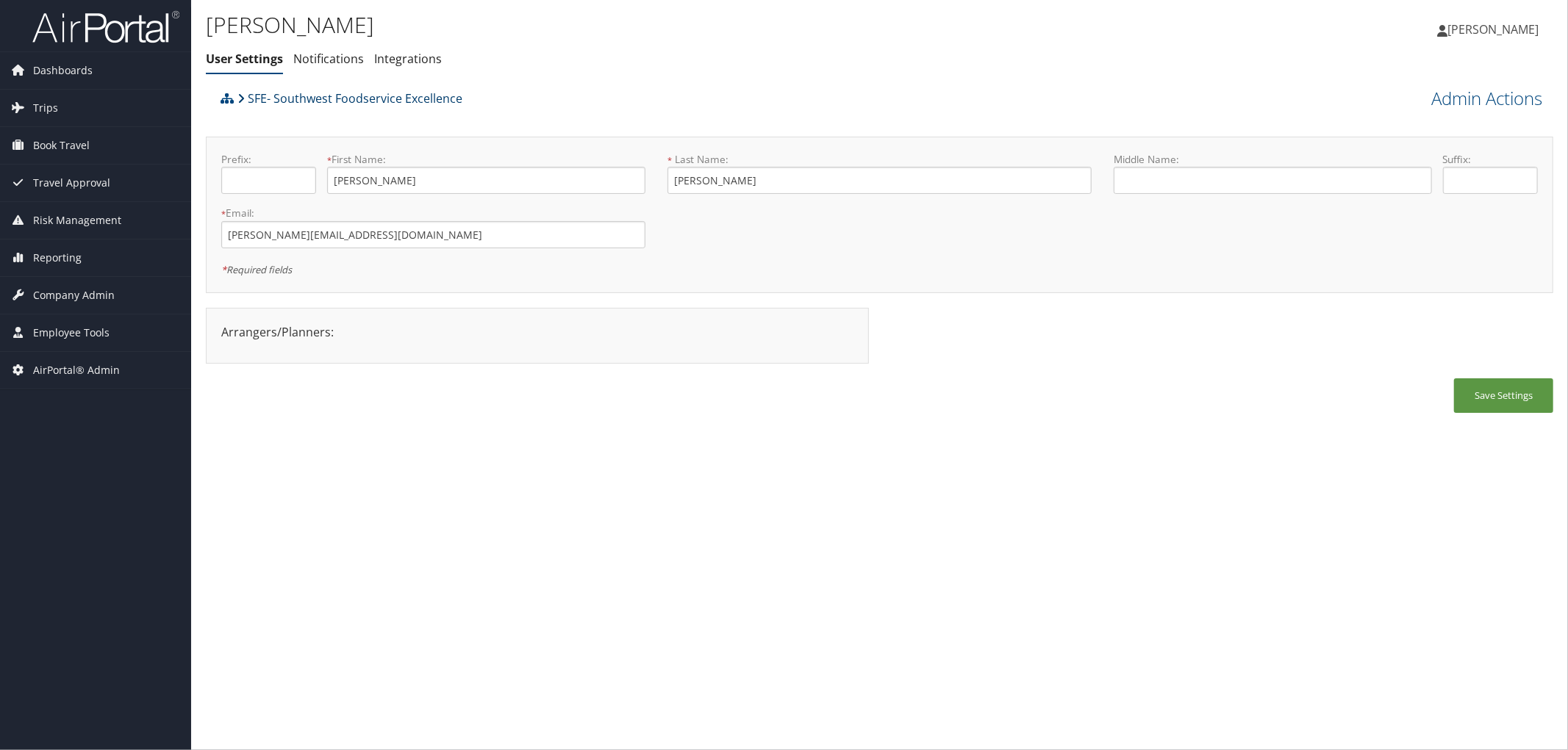
click at [307, 93] on link "SFE- Southwest Foodservice Excellence" at bounding box center [350, 98] width 225 height 29
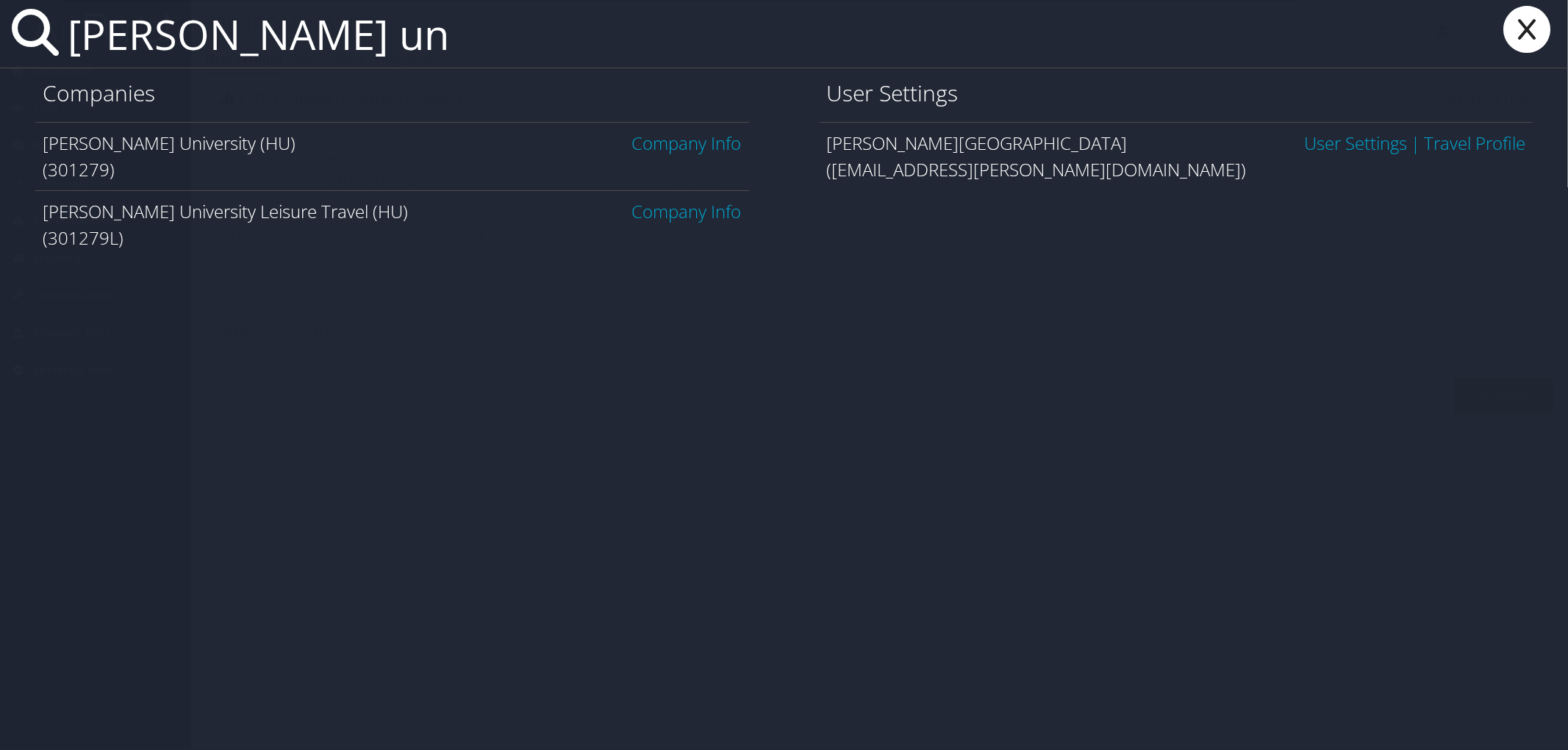
type input "howard un"
click at [722, 150] on link "Company Info" at bounding box center [686, 143] width 109 height 24
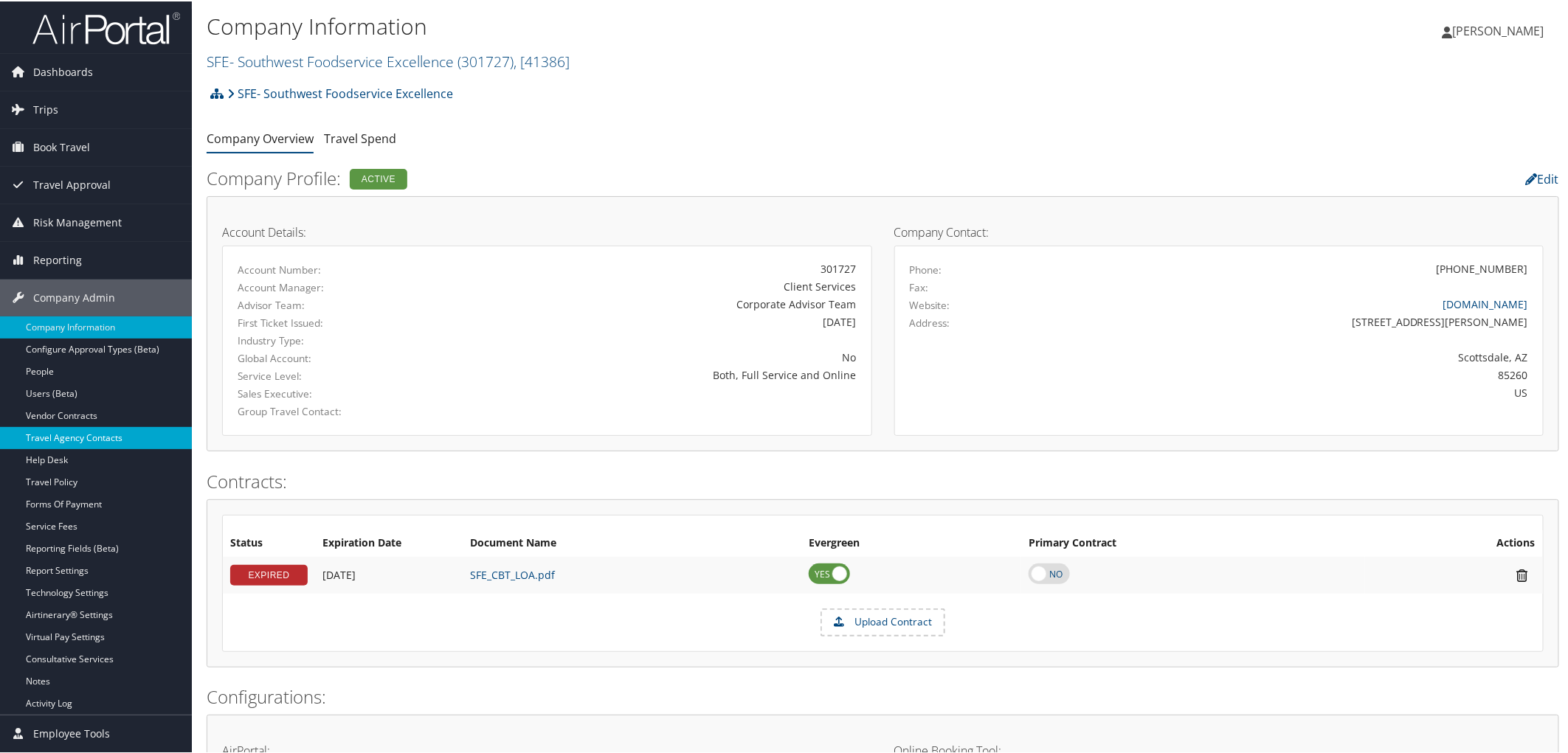
click at [113, 438] on link "Travel Agency Contacts" at bounding box center [96, 436] width 192 height 22
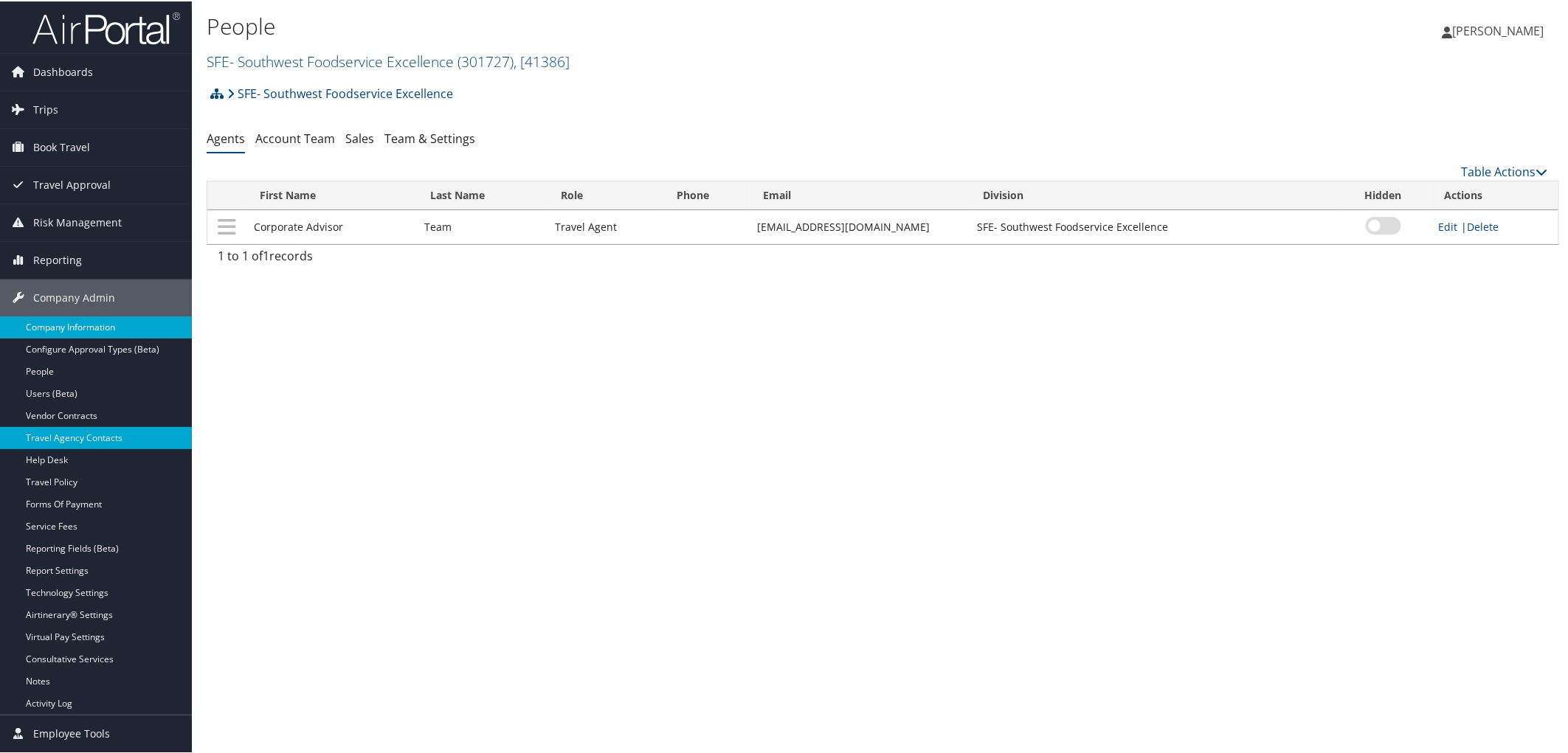
click at [43, 328] on link "Company Information" at bounding box center [96, 326] width 192 height 22
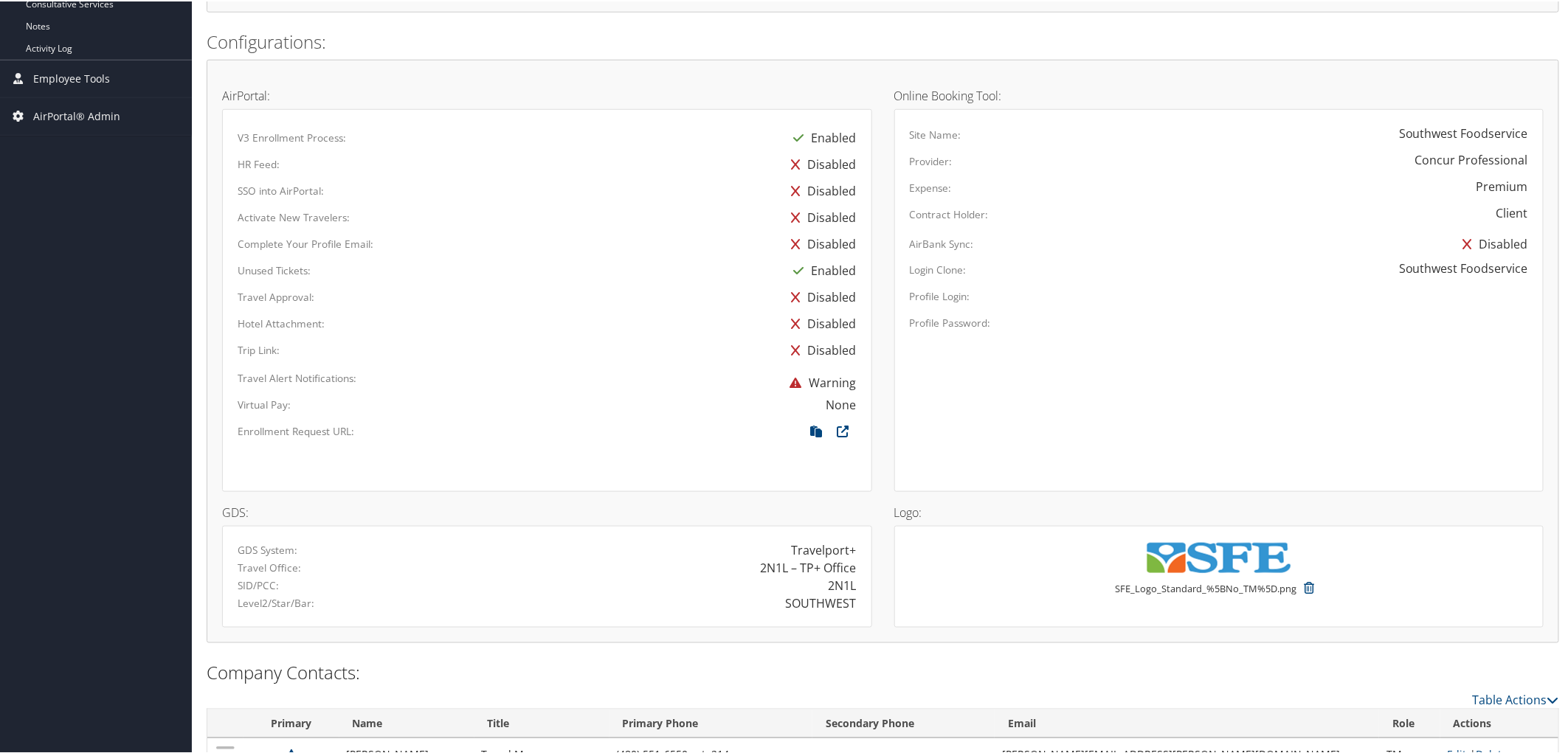
scroll to position [734, 0]
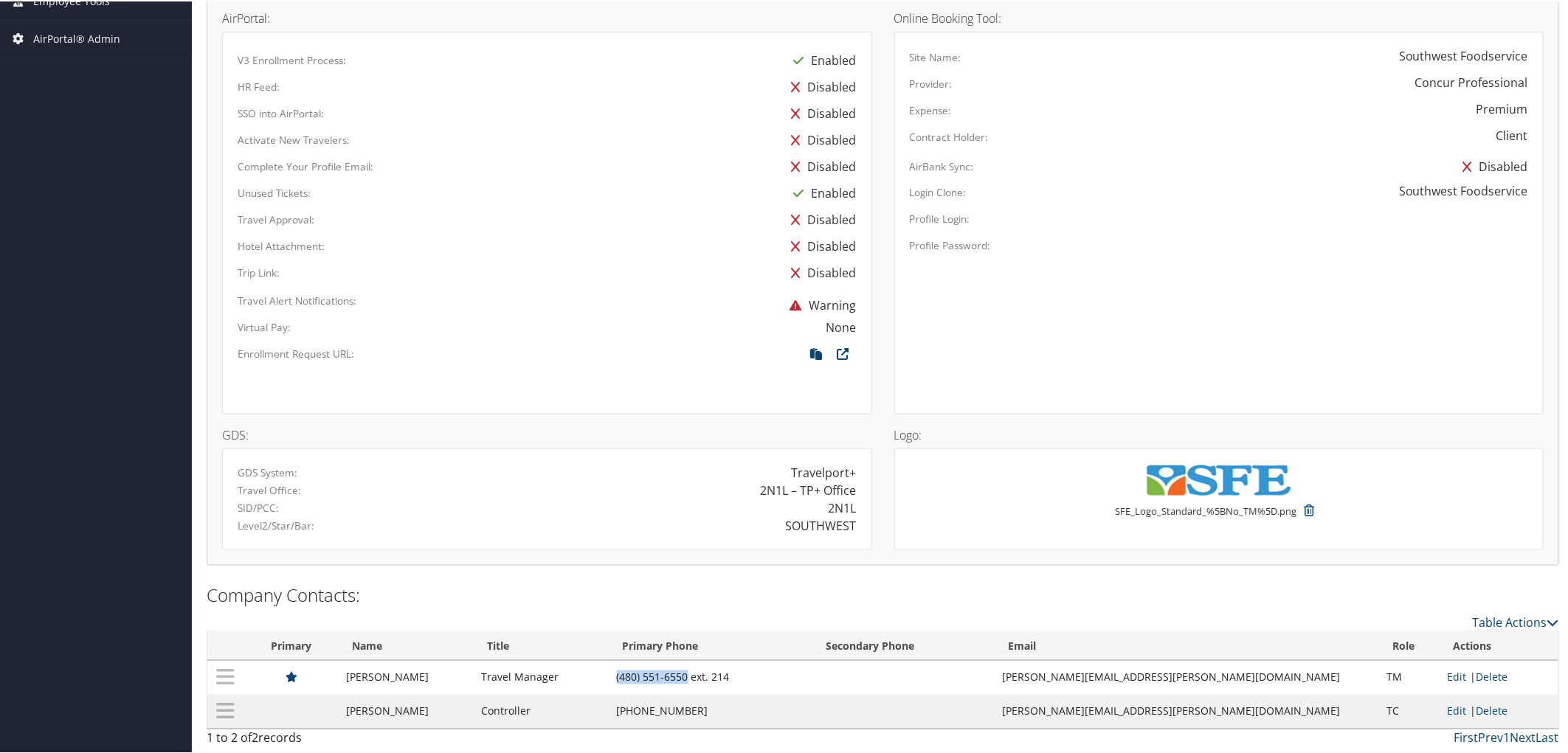
drag, startPoint x: 660, startPoint y: 677, endPoint x: 729, endPoint y: 680, distance: 69.1
click at [729, 680] on td "(480) 551-6550 ext. 214" at bounding box center [711, 677] width 204 height 34
copy td "(480) 551-6550"
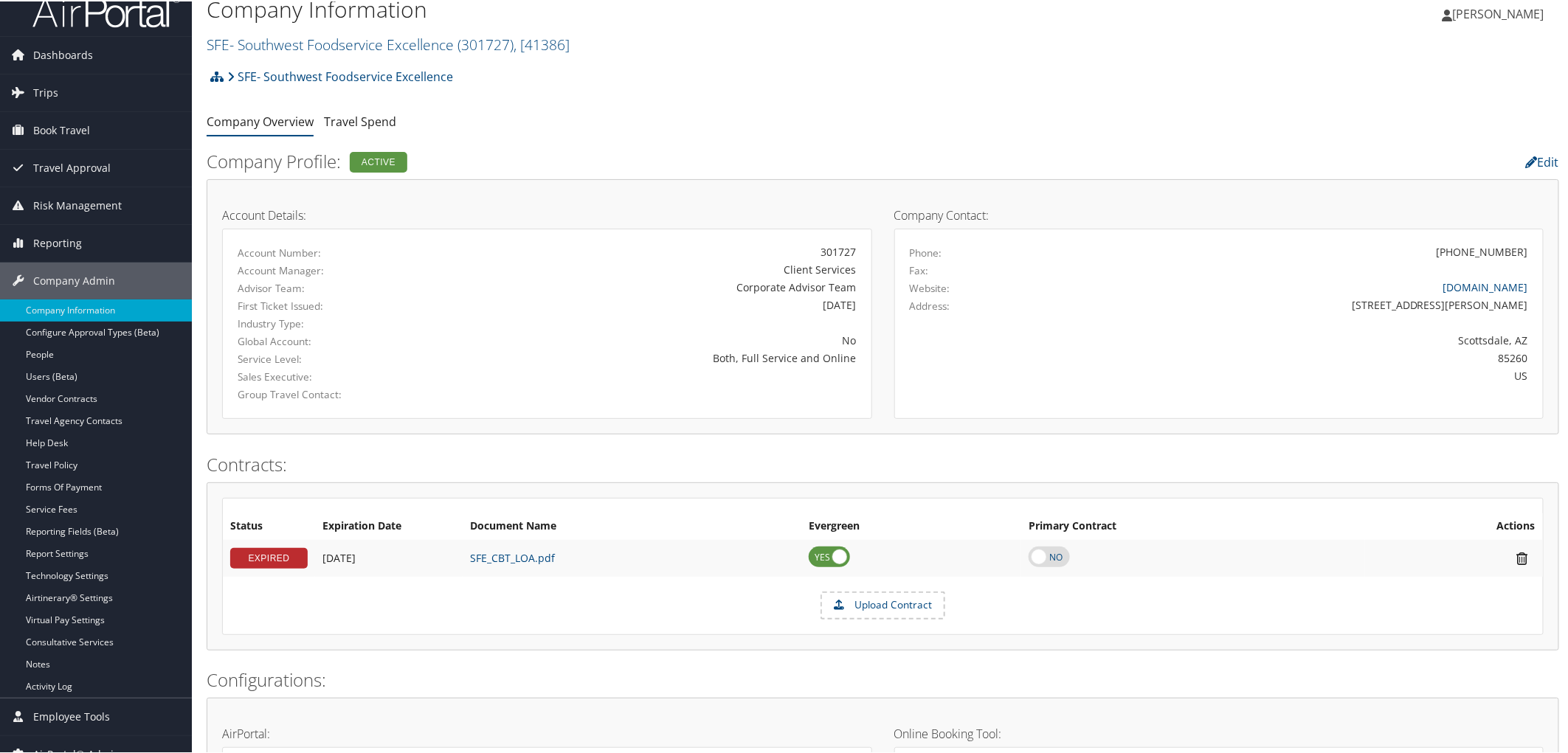
scroll to position [0, 0]
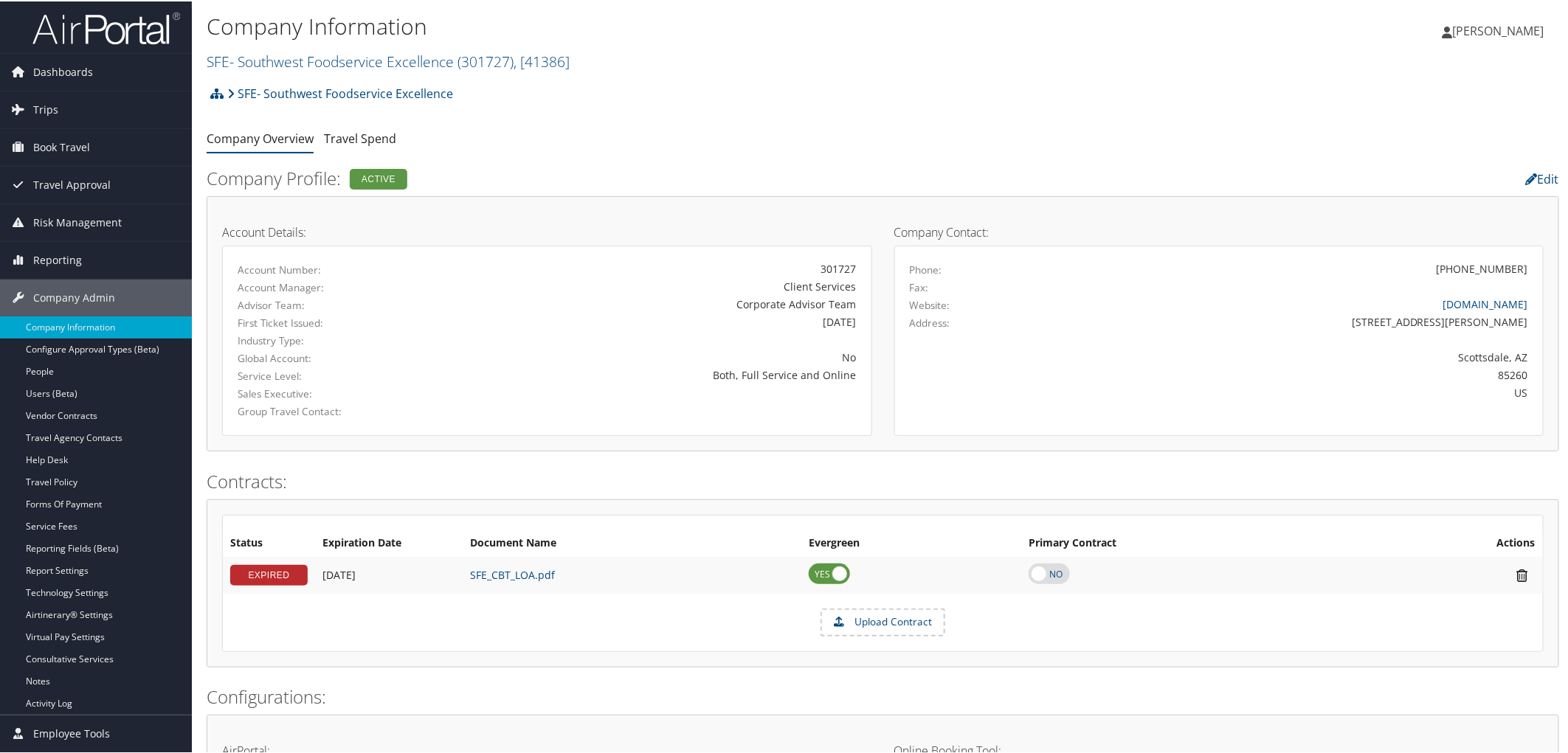
click at [724, 68] on h2 "SFE- Southwest Foodservice Excellence ( 301727 ) , [ 41386 ]" at bounding box center [657, 59] width 902 height 25
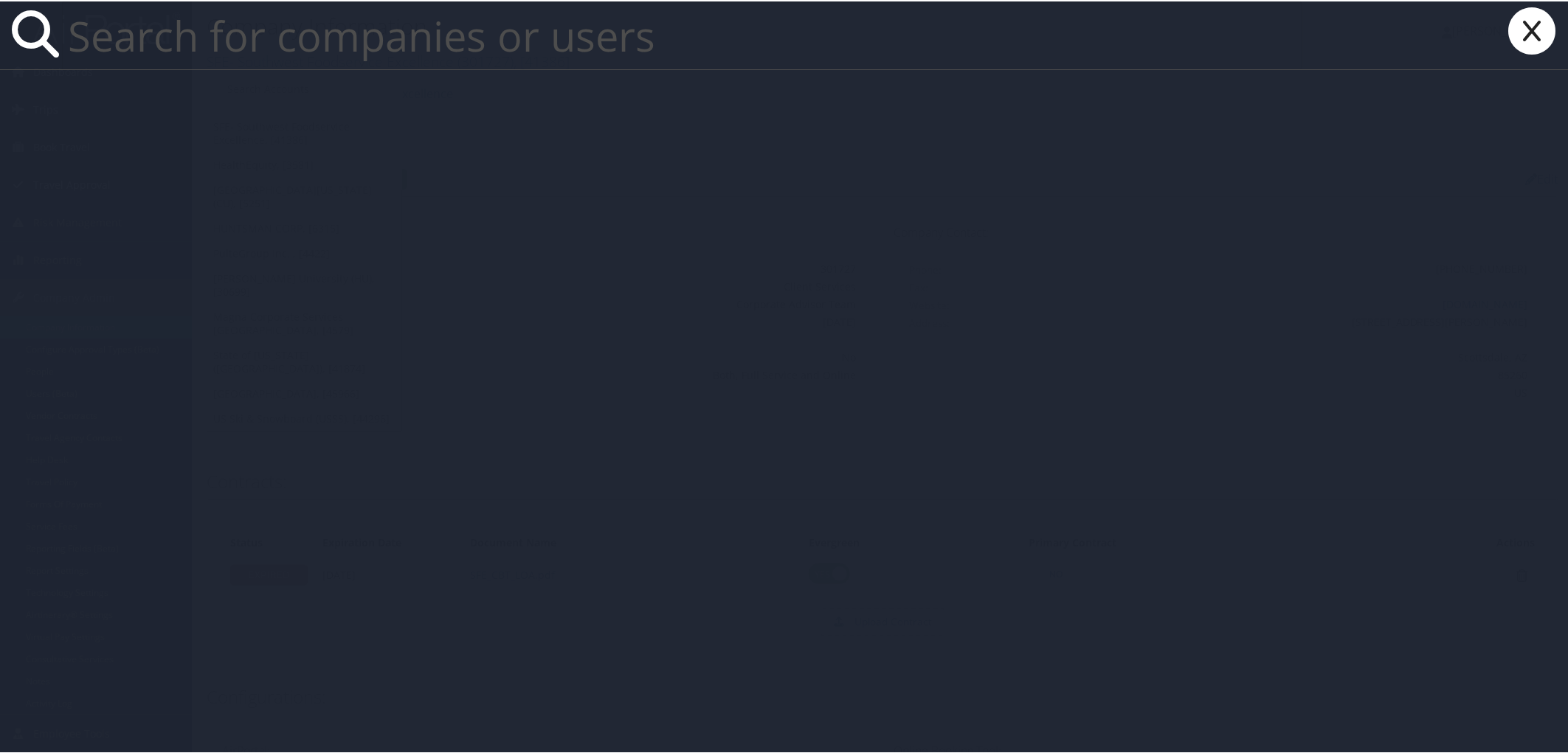
paste input "Lisa Sonneborn"
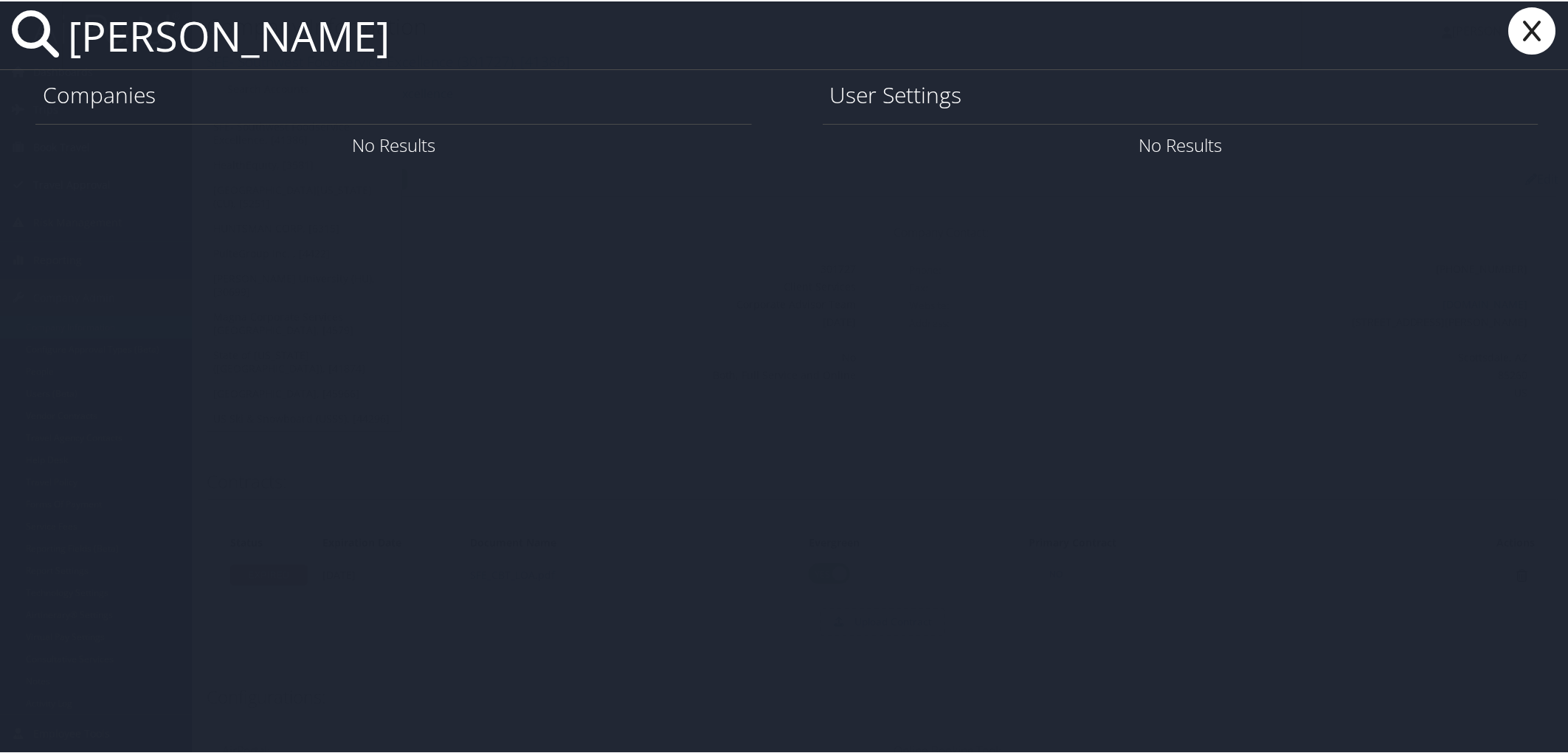
drag, startPoint x: 163, startPoint y: 31, endPoint x: 356, endPoint y: 43, distance: 193.4
click at [356, 43] on input "Lisa Sonneborn" at bounding box center [682, 33] width 1240 height 68
type input "Lisa Sonneborn"
click at [1517, 22] on icon at bounding box center [1532, 30] width 59 height 47
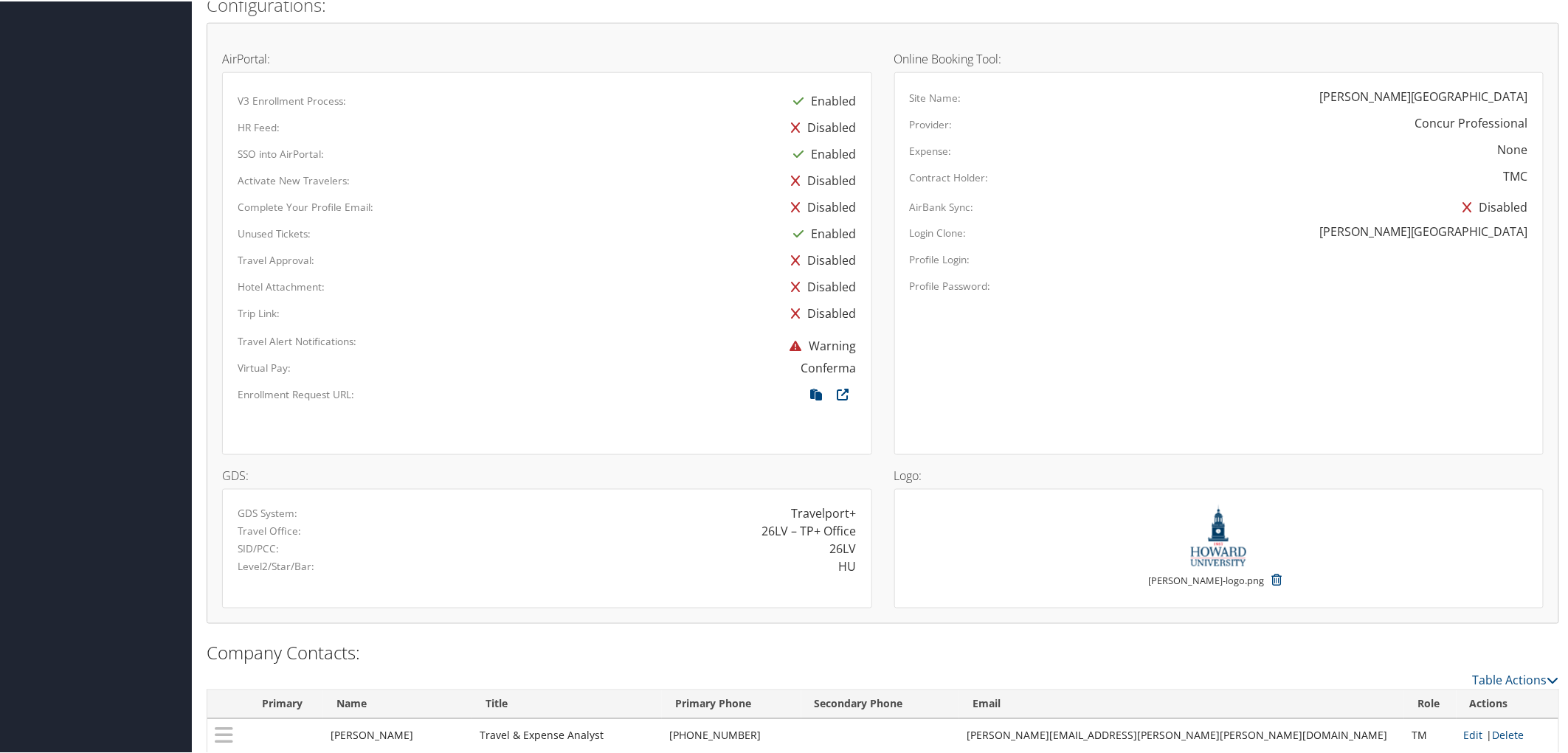
scroll to position [1003, 0]
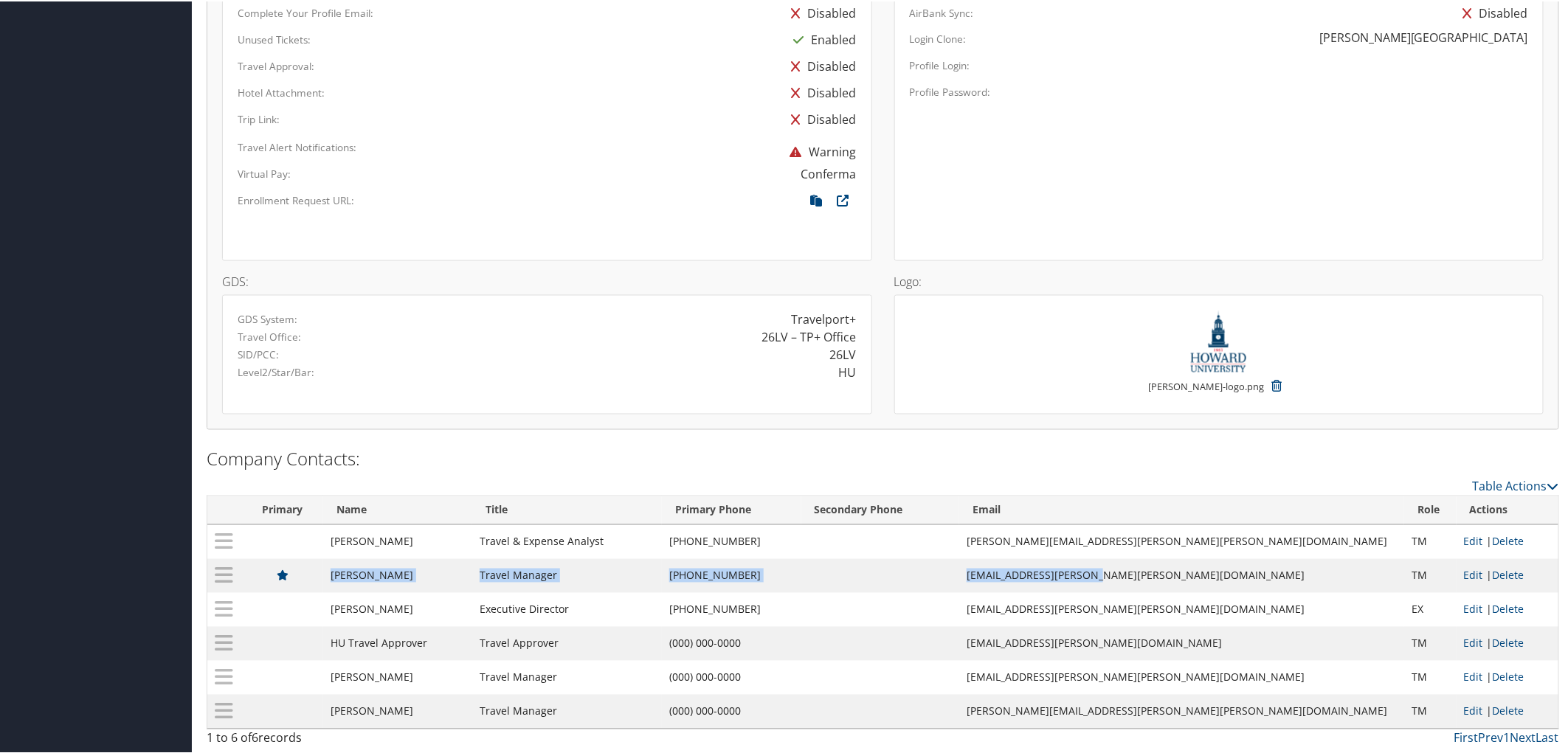
drag, startPoint x: 349, startPoint y: 563, endPoint x: 1233, endPoint y: 571, distance: 884.0
click at [1233, 571] on tr "[PERSON_NAME] Travel Manager [PHONE_NUMBER] [PERSON_NAME][EMAIL_ADDRESS][PERSON…" at bounding box center [882, 575] width 1351 height 34
copy tr "[PERSON_NAME] Travel Manager [PHONE_NUMBER] [PERSON_NAME][EMAIL_ADDRESS][PERSON…"
